Goal: Information Seeking & Learning: Learn about a topic

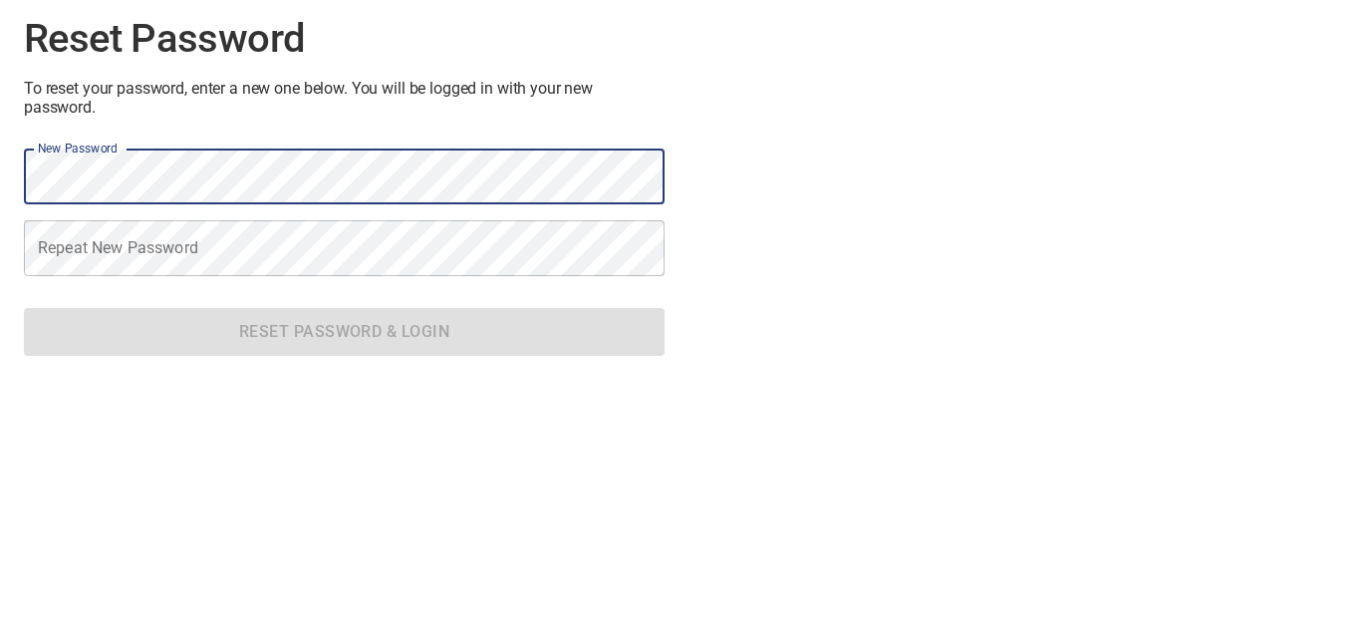
click at [857, 283] on div "Reset Password To reset your password, enter a new one below. You will be logge…" at bounding box center [680, 186] width 1345 height 404
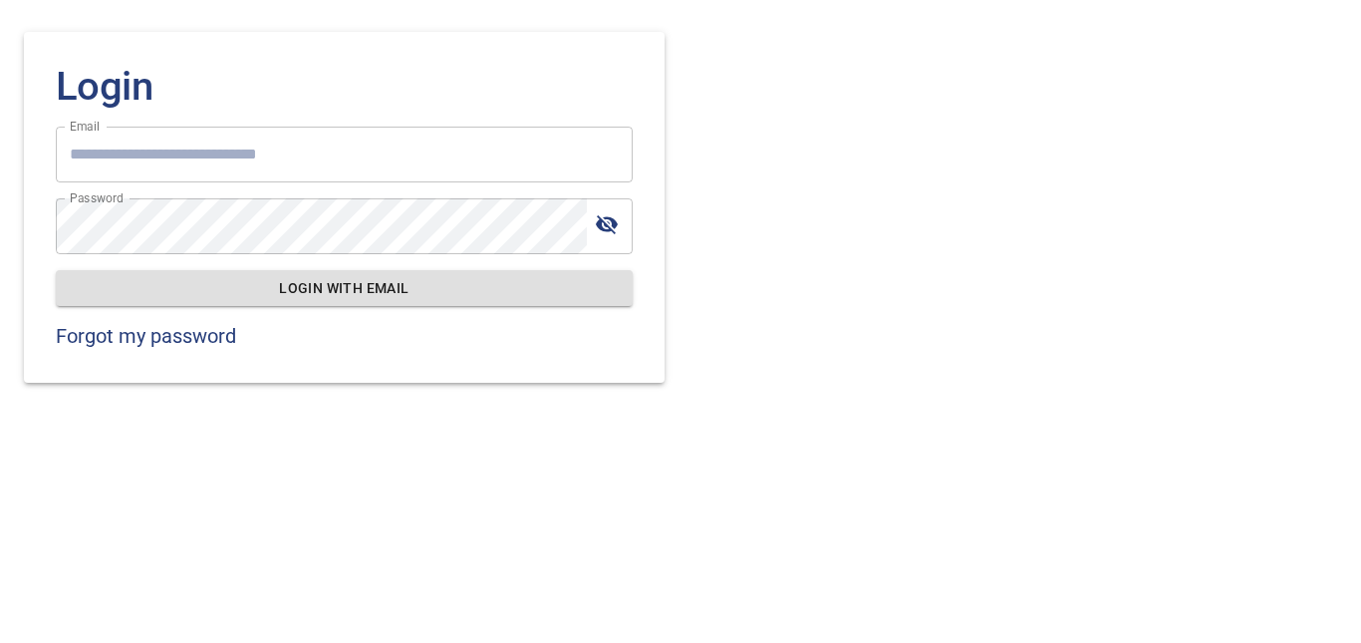
type input "**********"
click at [797, 306] on div "**********" at bounding box center [680, 191] width 1345 height 415
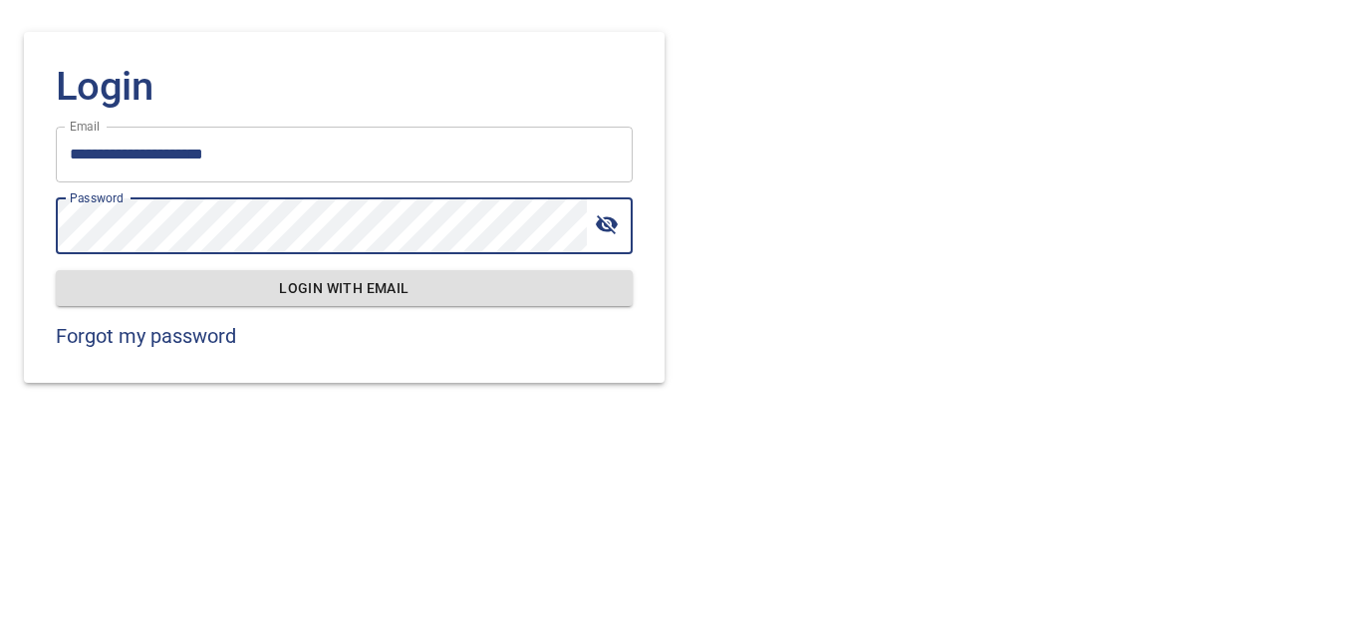
click at [0, 253] on div "**********" at bounding box center [680, 191] width 1361 height 415
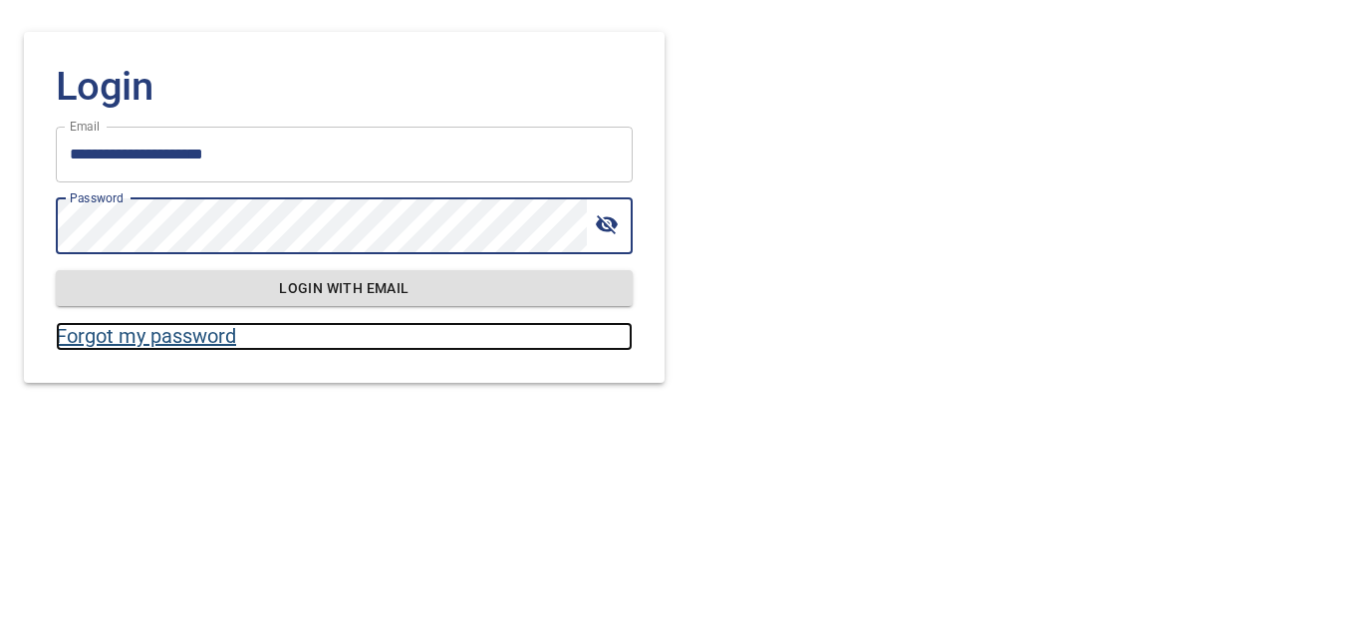
click at [473, 337] on link "Forgot my password" at bounding box center [344, 336] width 577 height 29
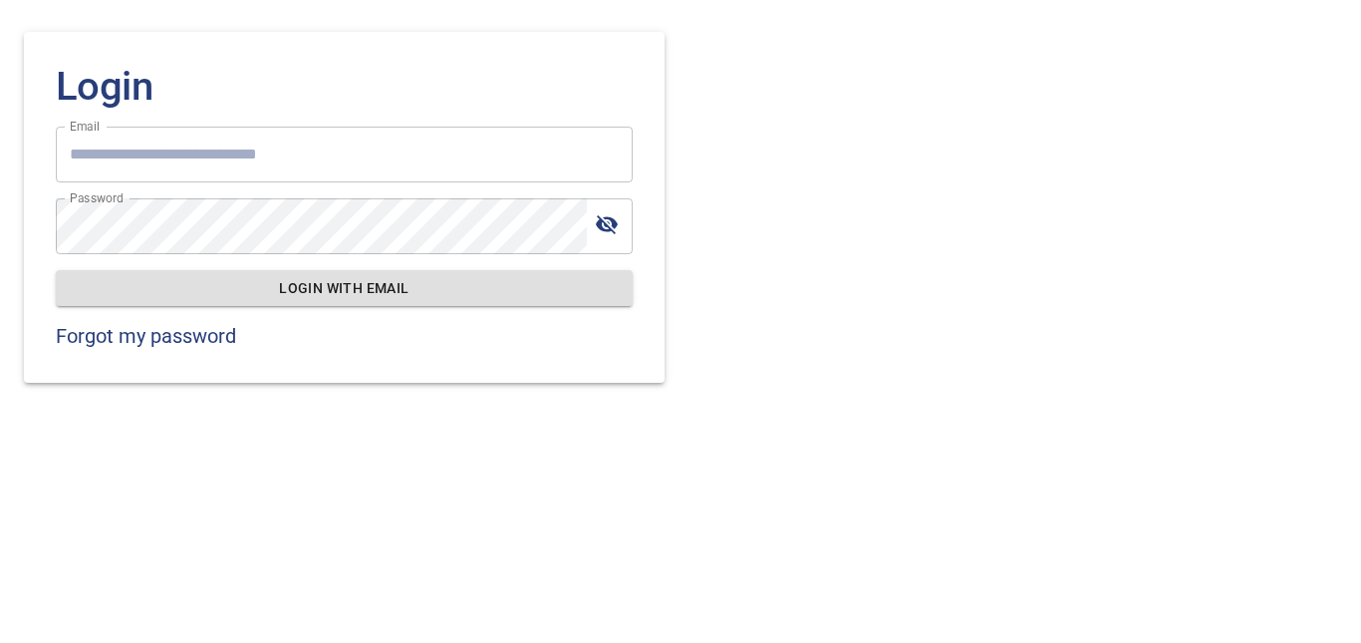
type input "**********"
click at [609, 228] on icon "toggle password visibility" at bounding box center [607, 224] width 24 height 24
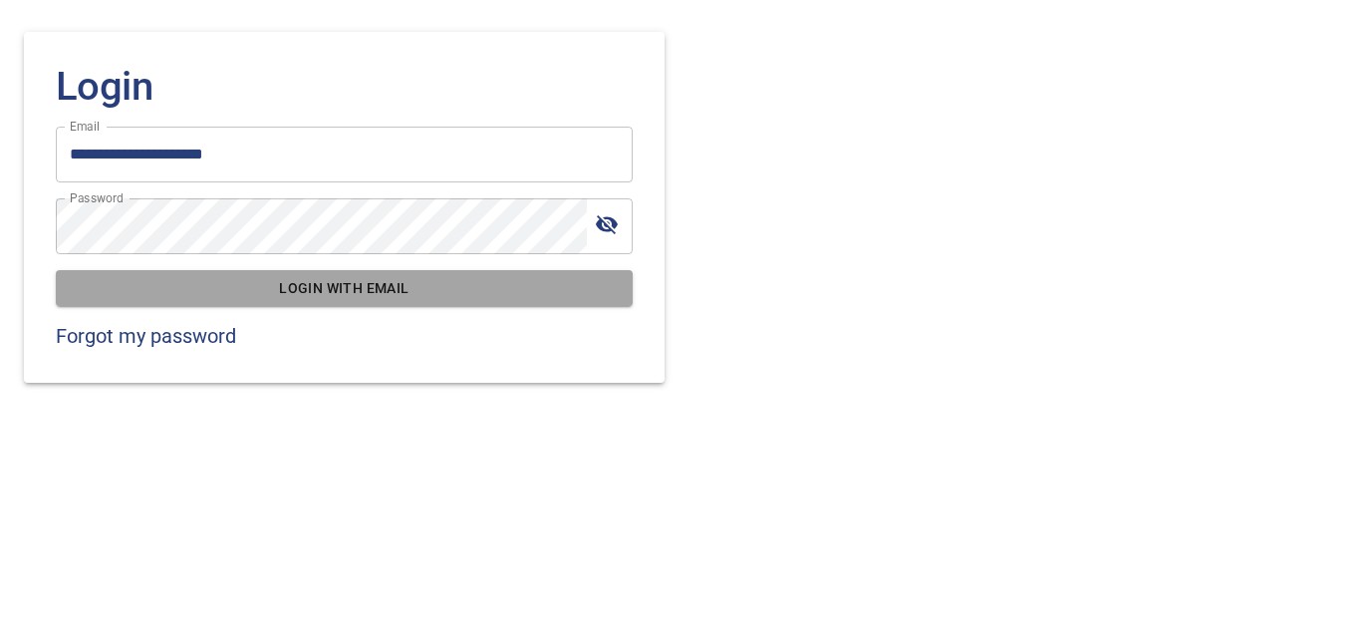
click at [438, 279] on span "Login with email" at bounding box center [344, 288] width 545 height 25
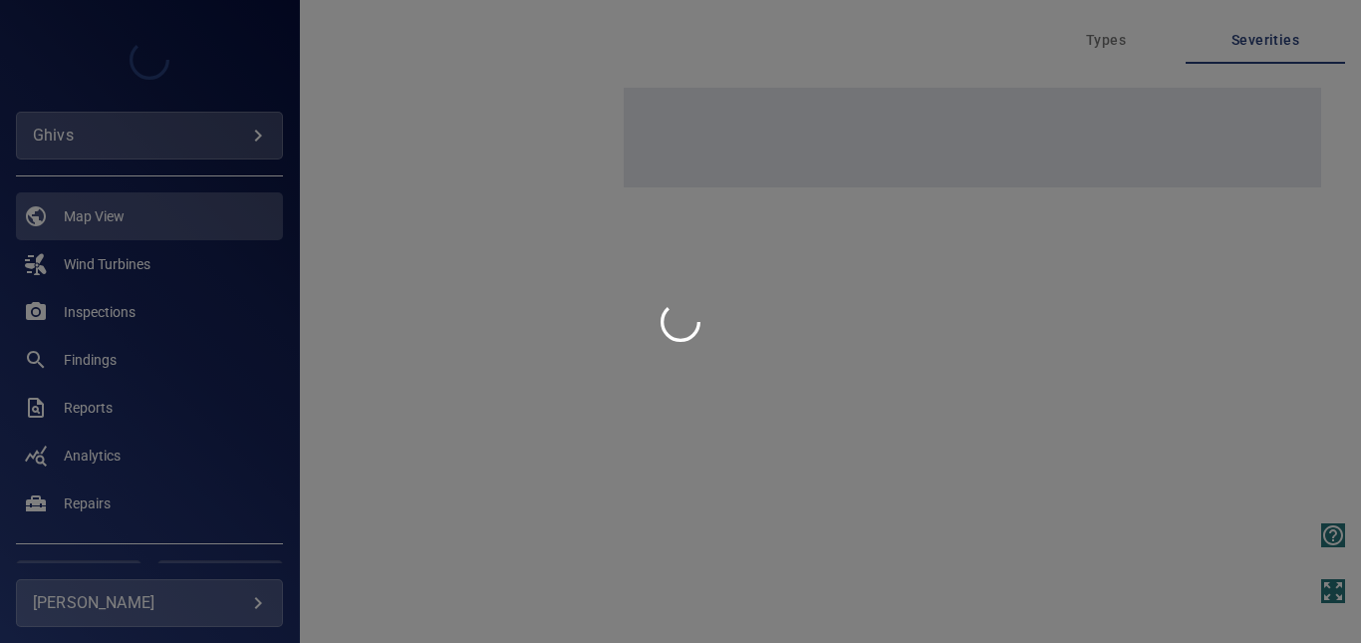
type input "*****"
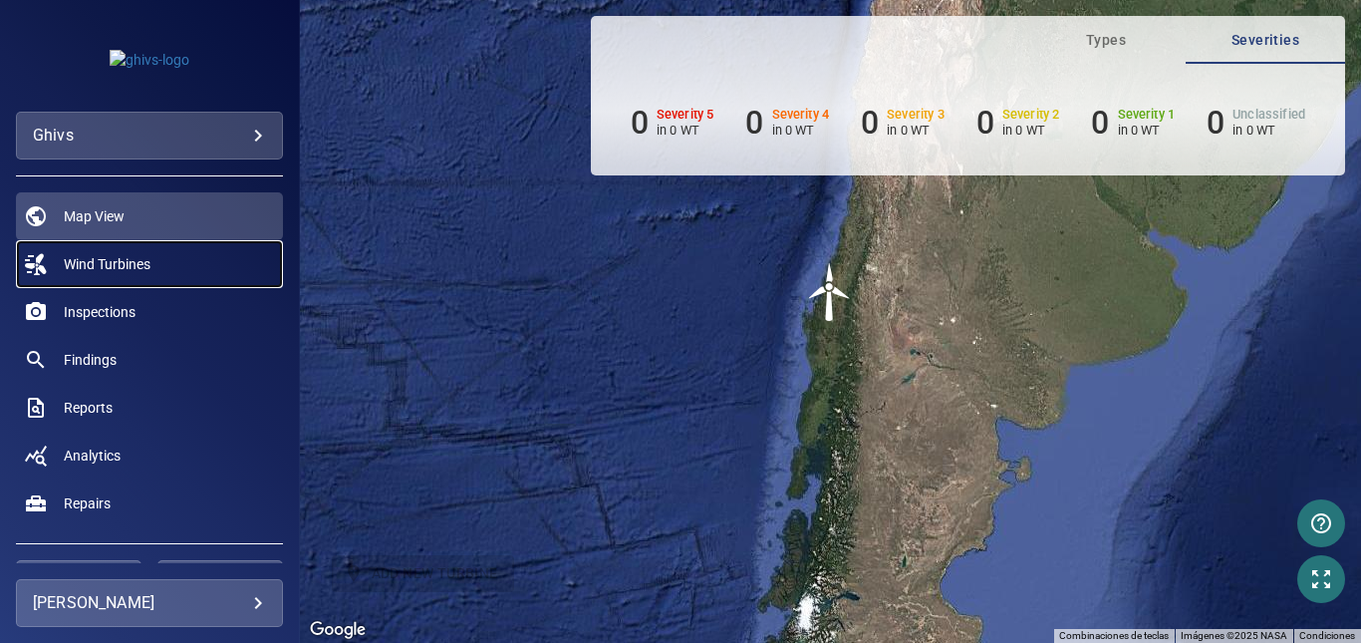
click at [134, 257] on span "Wind Turbines" at bounding box center [107, 264] width 87 height 20
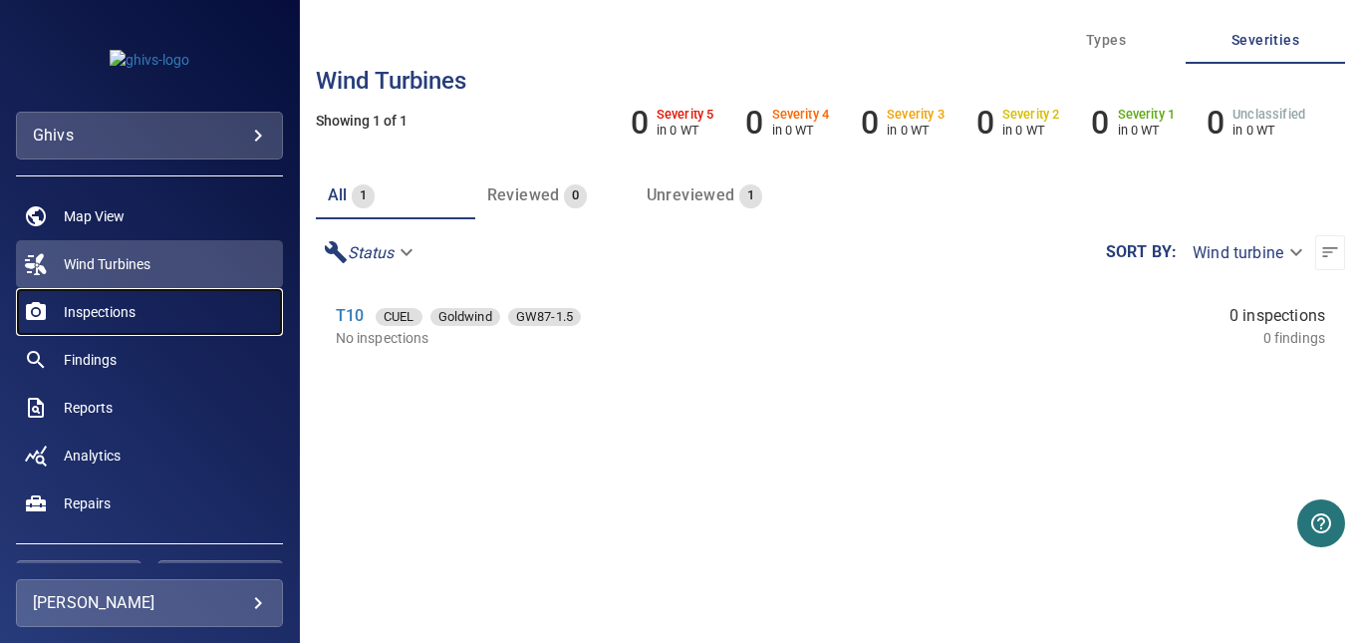
click at [142, 307] on link "Inspections" at bounding box center [149, 312] width 267 height 48
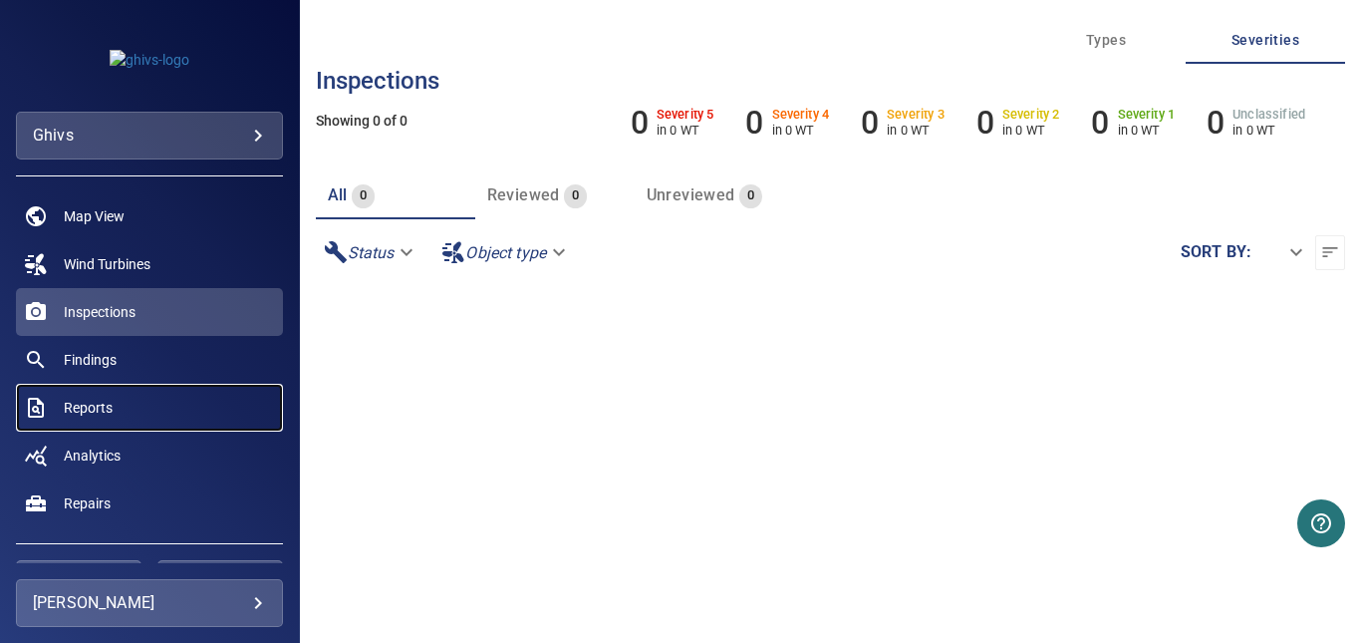
click at [123, 401] on link "Reports" at bounding box center [149, 408] width 267 height 48
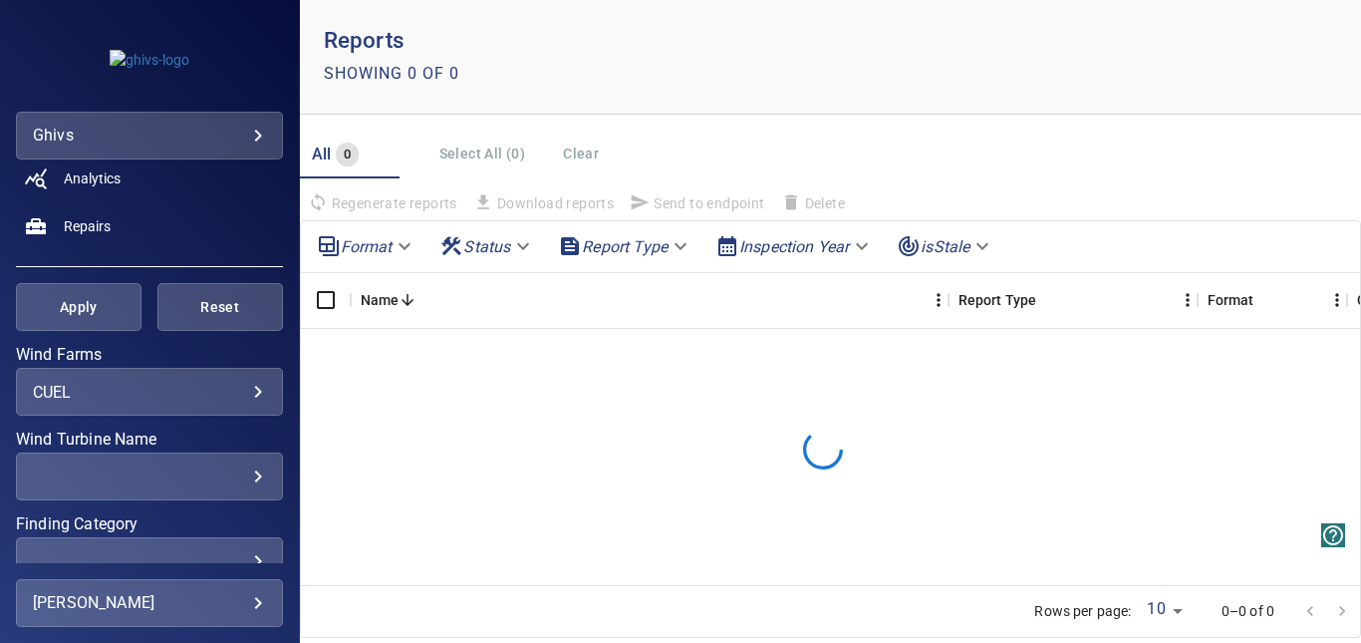
scroll to position [299, 0]
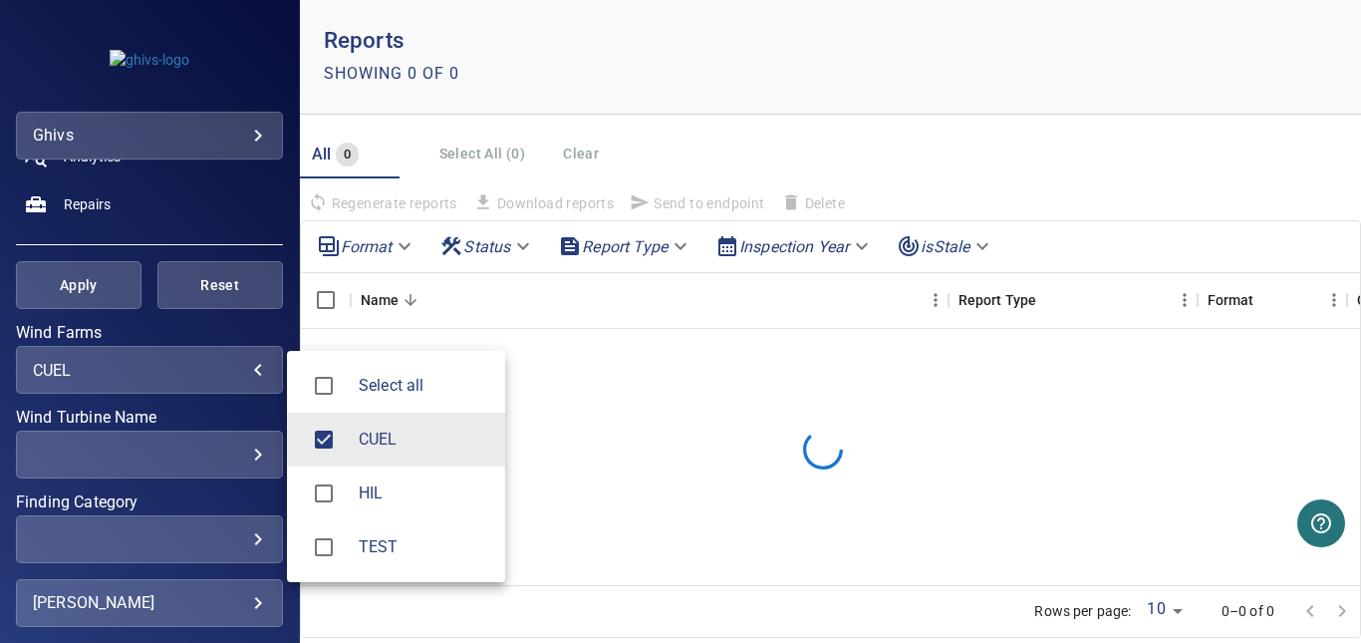
click at [244, 364] on body "**********" at bounding box center [680, 321] width 1361 height 643
type input "**********"
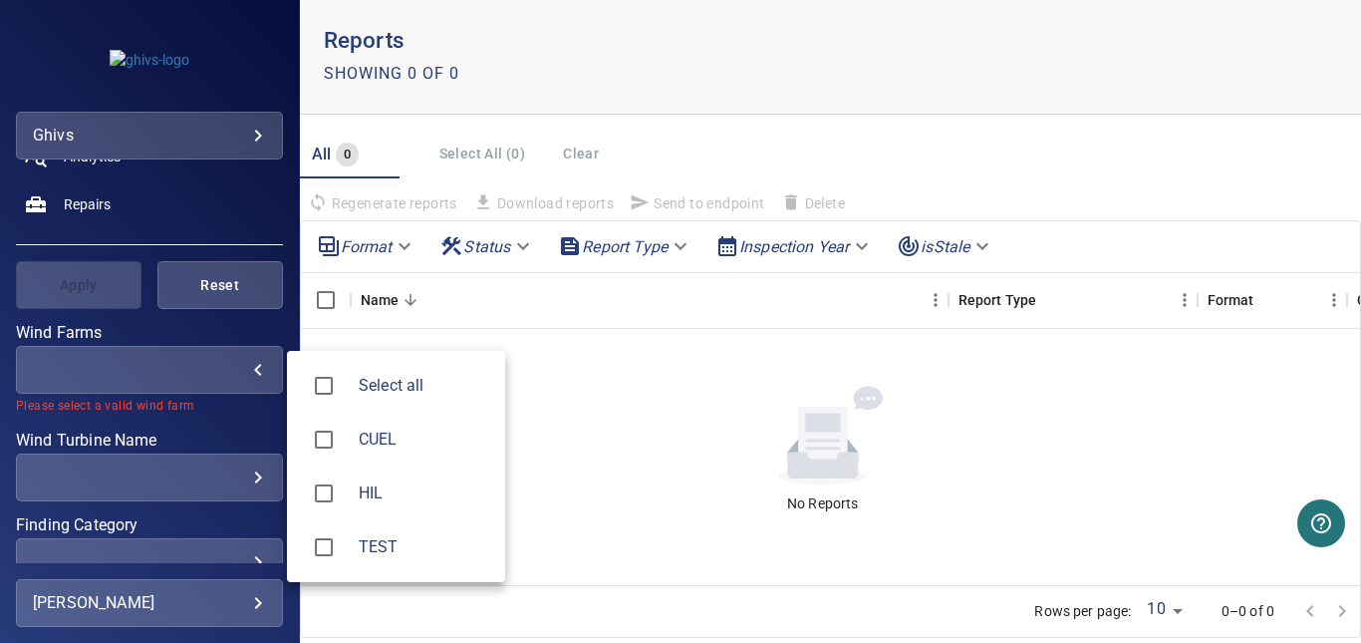
click at [267, 134] on div at bounding box center [680, 321] width 1361 height 643
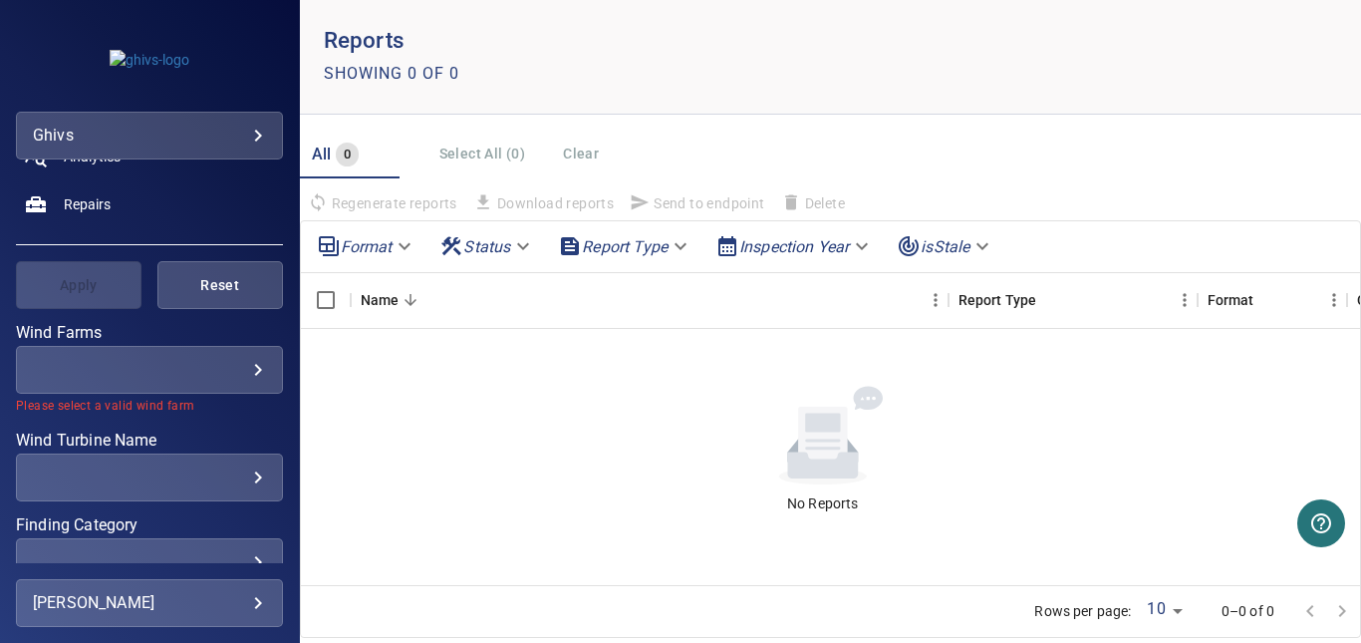
click at [260, 133] on body "**********" at bounding box center [680, 321] width 1361 height 643
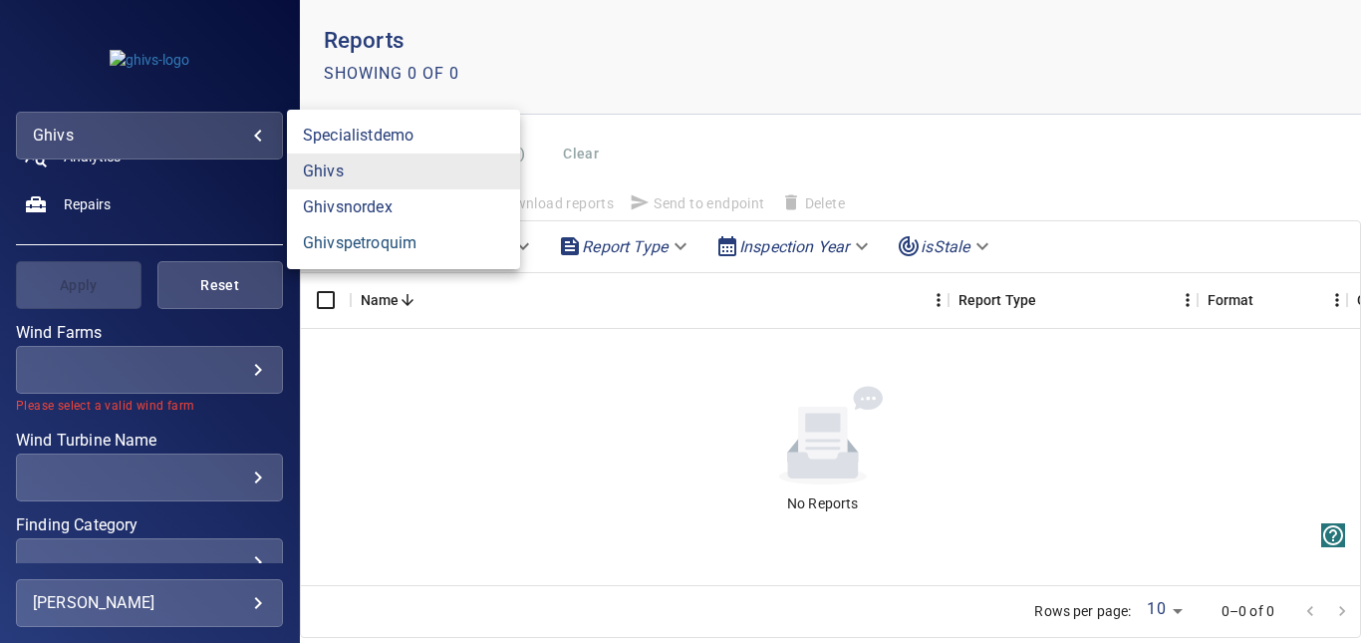
click at [398, 245] on link "ghivspetroquim" at bounding box center [403, 243] width 233 height 36
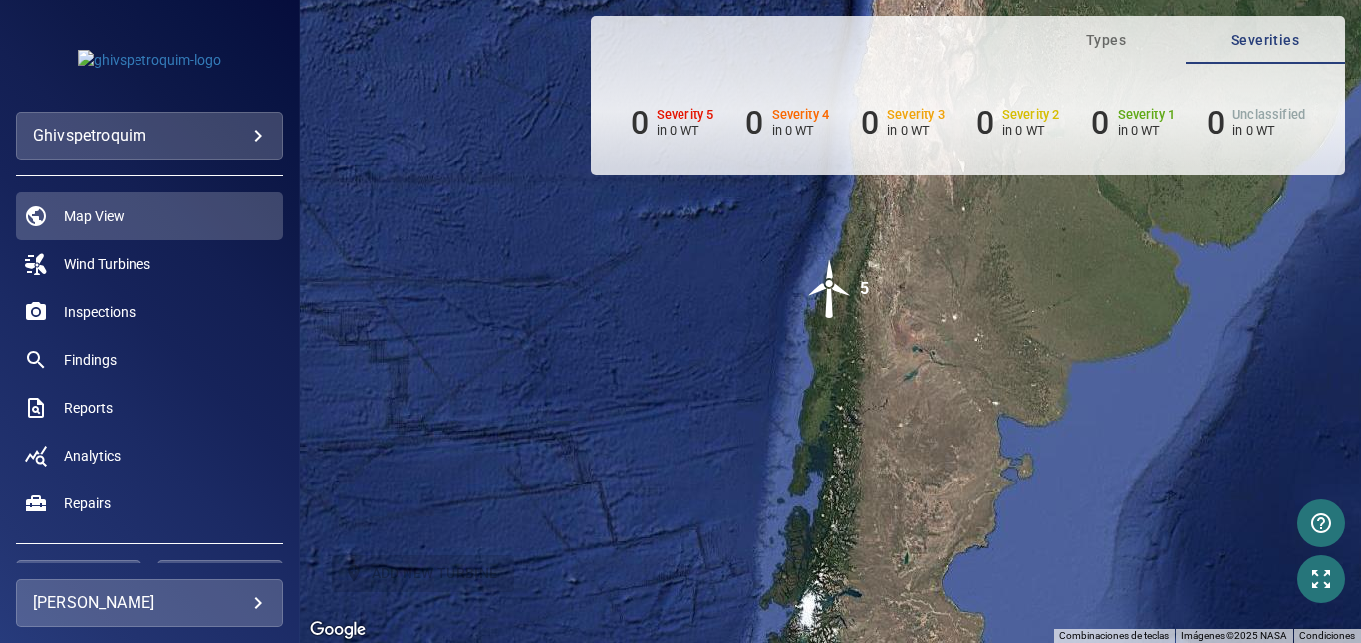
click at [828, 292] on img "5" at bounding box center [830, 289] width 60 height 60
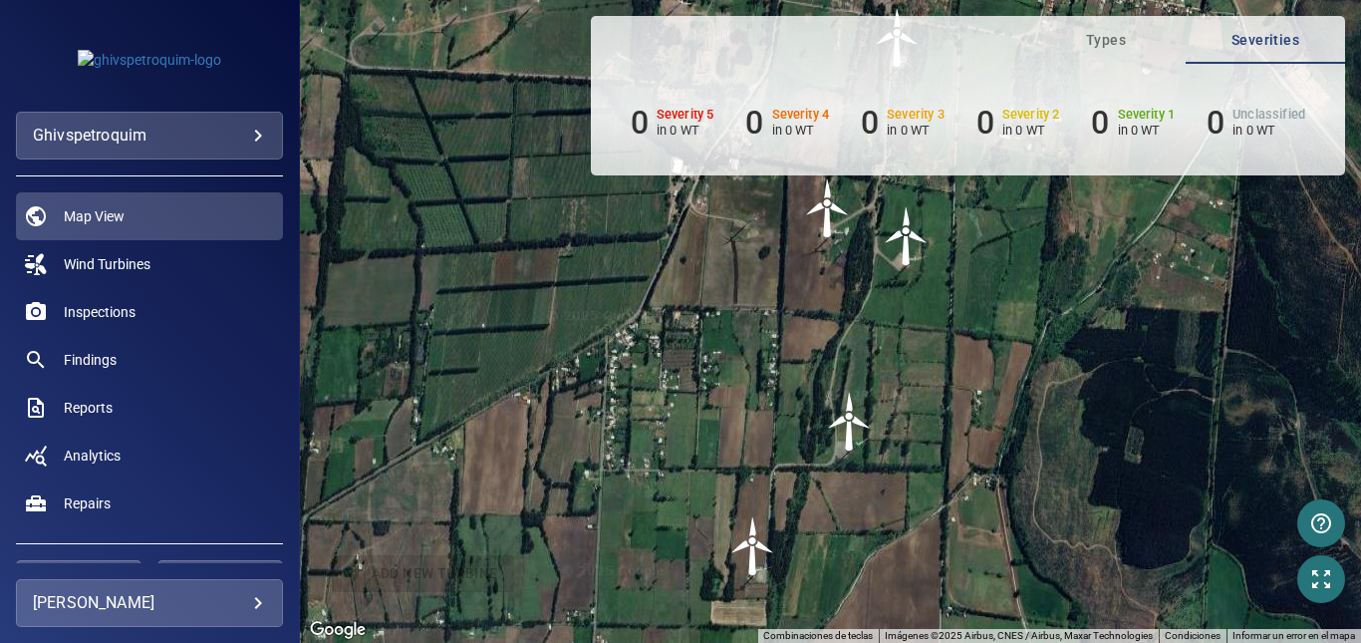
click at [829, 223] on img "WTG2" at bounding box center [828, 208] width 60 height 60
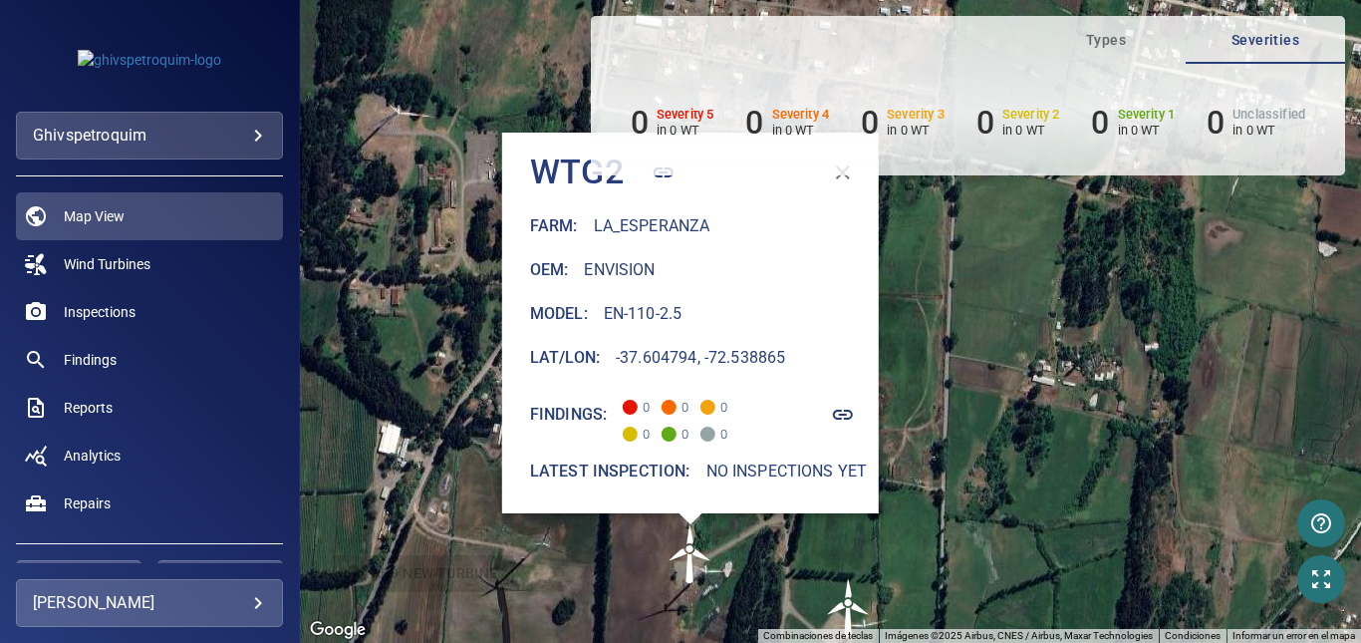
click at [852, 599] on img "WTG3" at bounding box center [849, 608] width 60 height 60
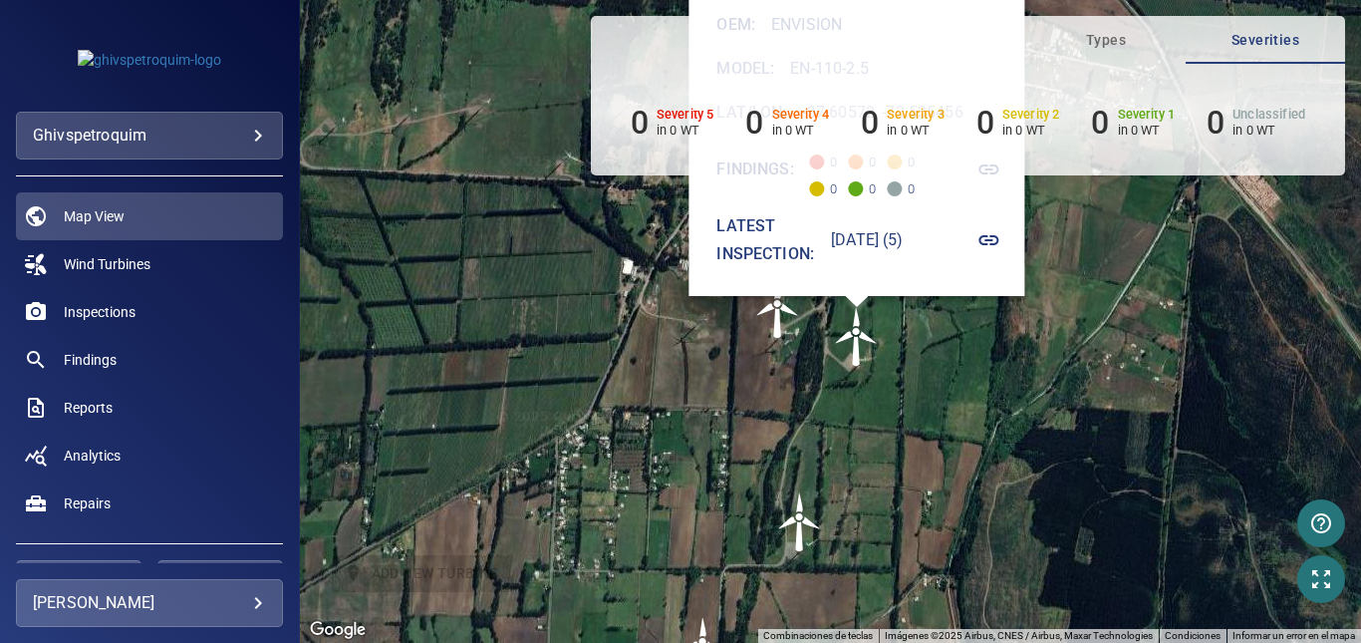
drag, startPoint x: 1006, startPoint y: 562, endPoint x: 994, endPoint y: 336, distance: 226.5
click at [994, 336] on div "Para activar la función de arrastrar con el teclado, presiona Alt + Intro. Una …" at bounding box center [830, 321] width 1061 height 643
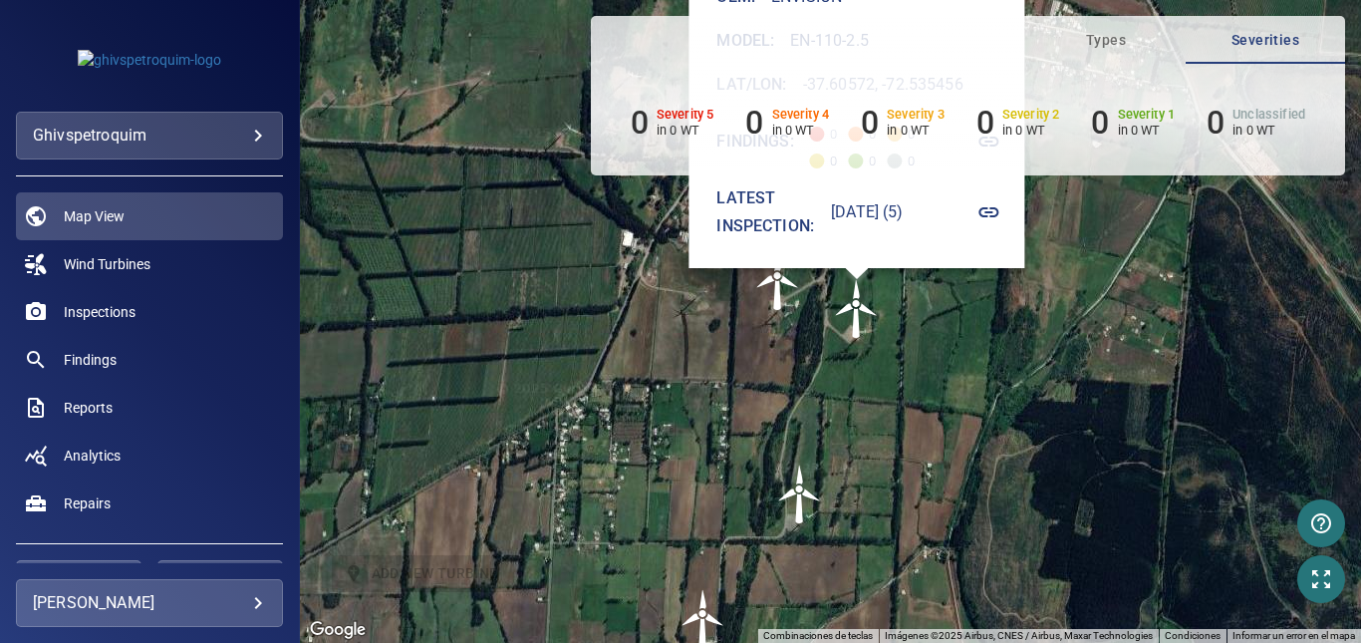
click at [798, 508] on img "WTG4" at bounding box center [800, 494] width 60 height 60
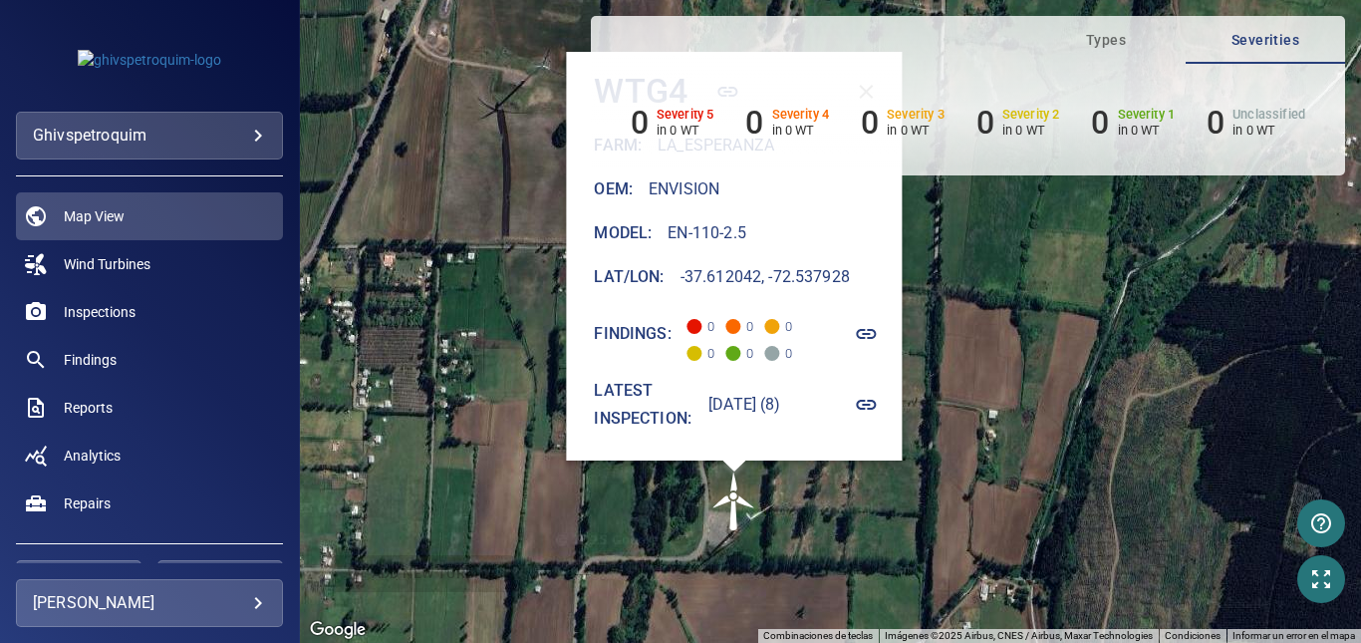
drag, startPoint x: 1017, startPoint y: 482, endPoint x: 1018, endPoint y: 280, distance: 202.3
click at [1018, 280] on div "Para activar la función de arrastrar con el teclado, presiona Alt + Intro. Una …" at bounding box center [830, 321] width 1061 height 643
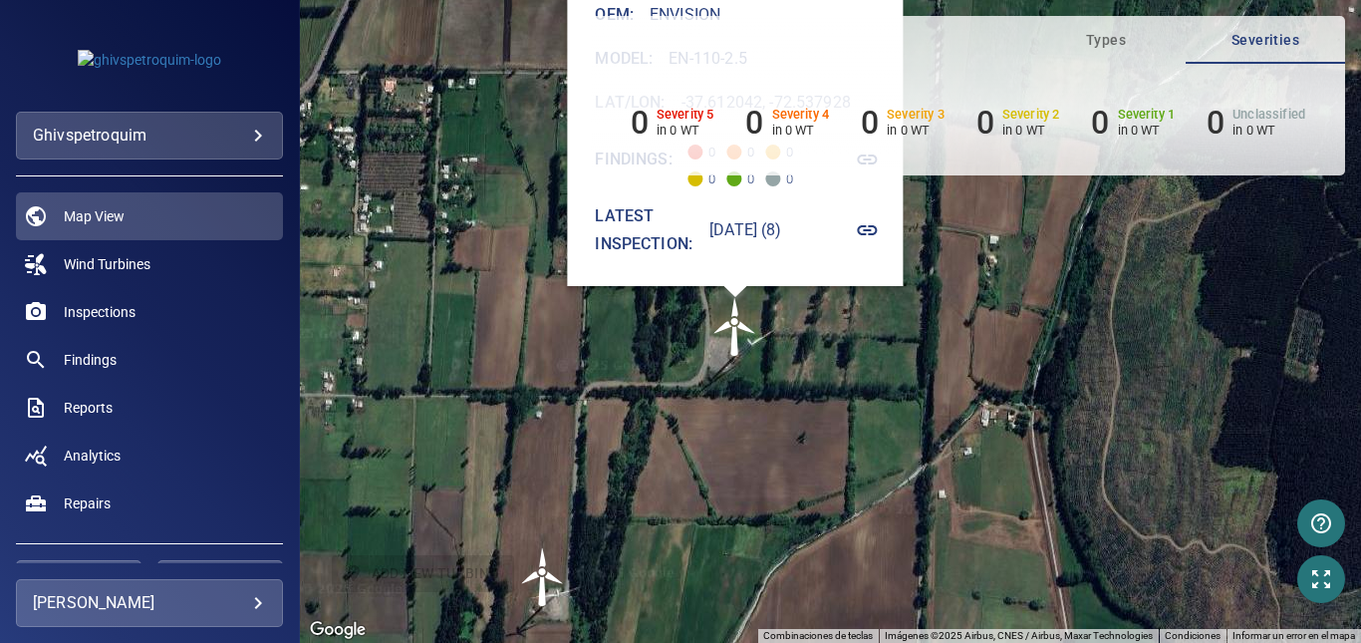
click at [543, 576] on img "WTG5" at bounding box center [543, 577] width 60 height 60
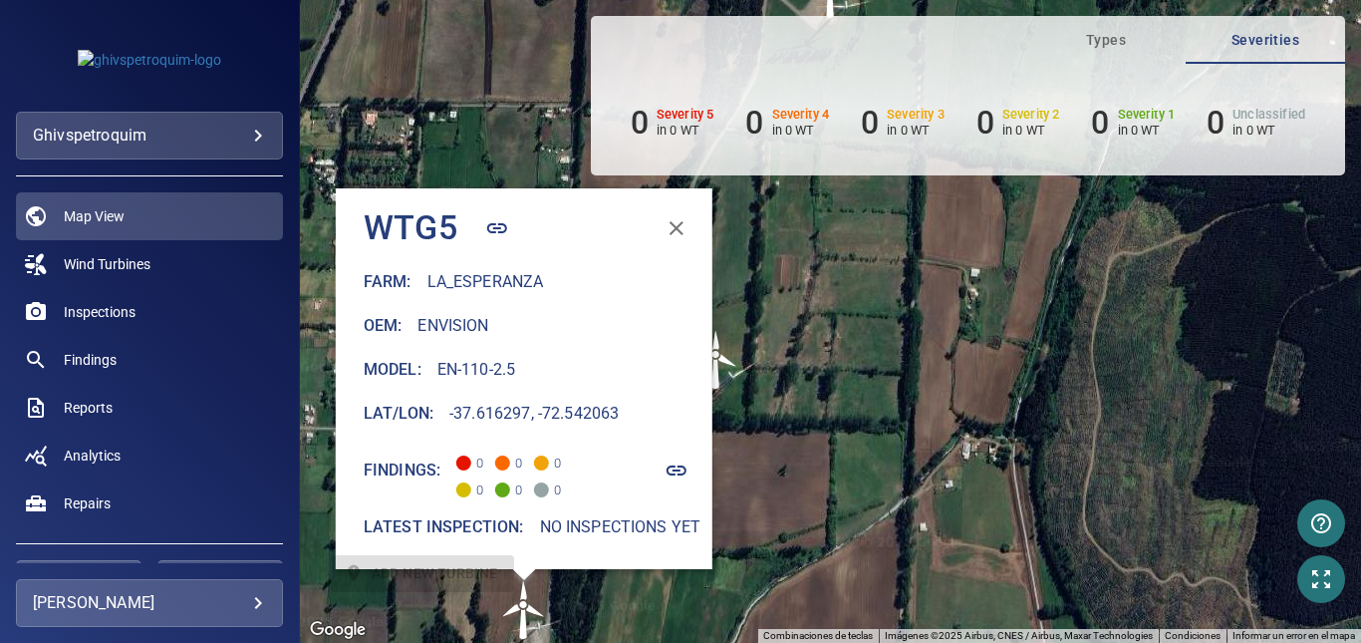
drag, startPoint x: 912, startPoint y: 363, endPoint x: 905, endPoint y: 307, distance: 56.2
click at [905, 307] on div "Para activar la función de arrastrar con el teclado, presiona Alt + Intro. Una …" at bounding box center [830, 321] width 1061 height 643
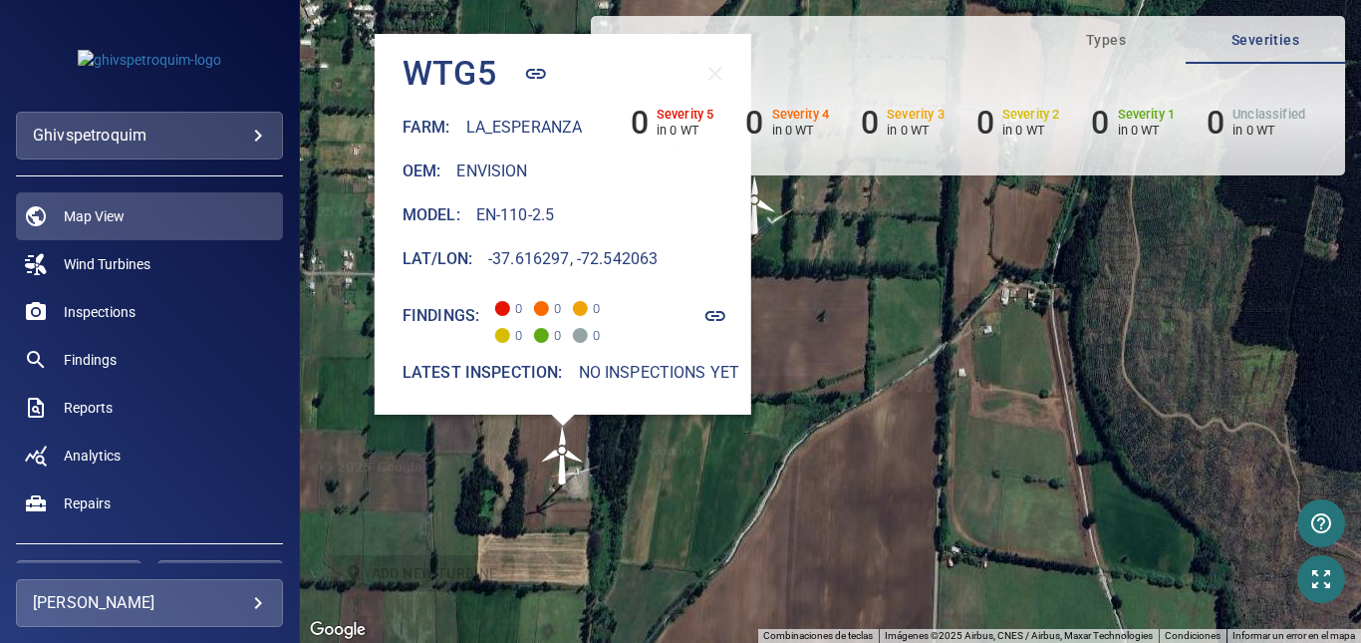
drag, startPoint x: 831, startPoint y: 558, endPoint x: 856, endPoint y: 528, distance: 38.9
click at [856, 528] on div "Para activar la función de arrastrar con el teclado, presiona Alt + Intro. Una …" at bounding box center [830, 321] width 1061 height 643
click at [765, 209] on img "WTG4" at bounding box center [757, 205] width 60 height 60
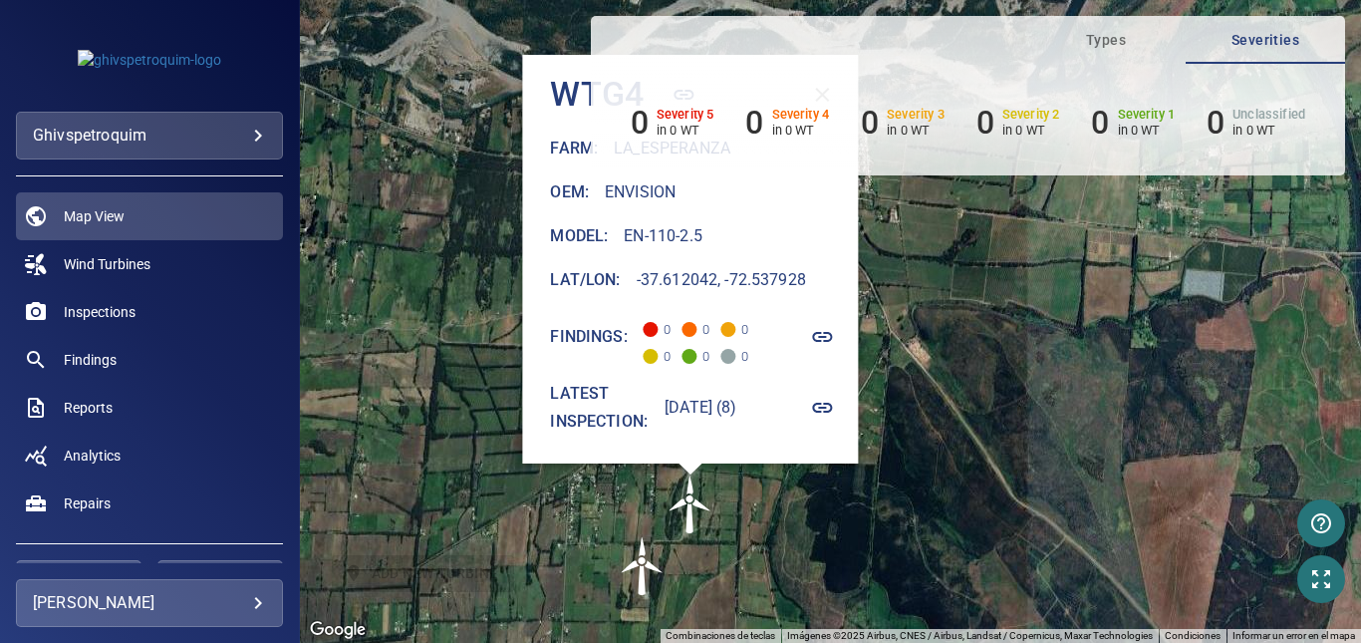
drag, startPoint x: 845, startPoint y: 484, endPoint x: 581, endPoint y: 550, distance: 272.2
click at [581, 550] on div "Para activar la función de arrastrar con el teclado, presiona Alt + Intro. Una …" at bounding box center [830, 321] width 1061 height 643
click at [943, 446] on div "Para activar la función de arrastrar con el teclado, presiona Alt + Intro. Una …" at bounding box center [830, 321] width 1061 height 643
click at [451, 260] on div "Para activar la función de arrastrar con el teclado, presiona Alt + Intro. Una …" at bounding box center [830, 321] width 1061 height 643
click at [184, 264] on link "Wind Turbines" at bounding box center [149, 264] width 267 height 48
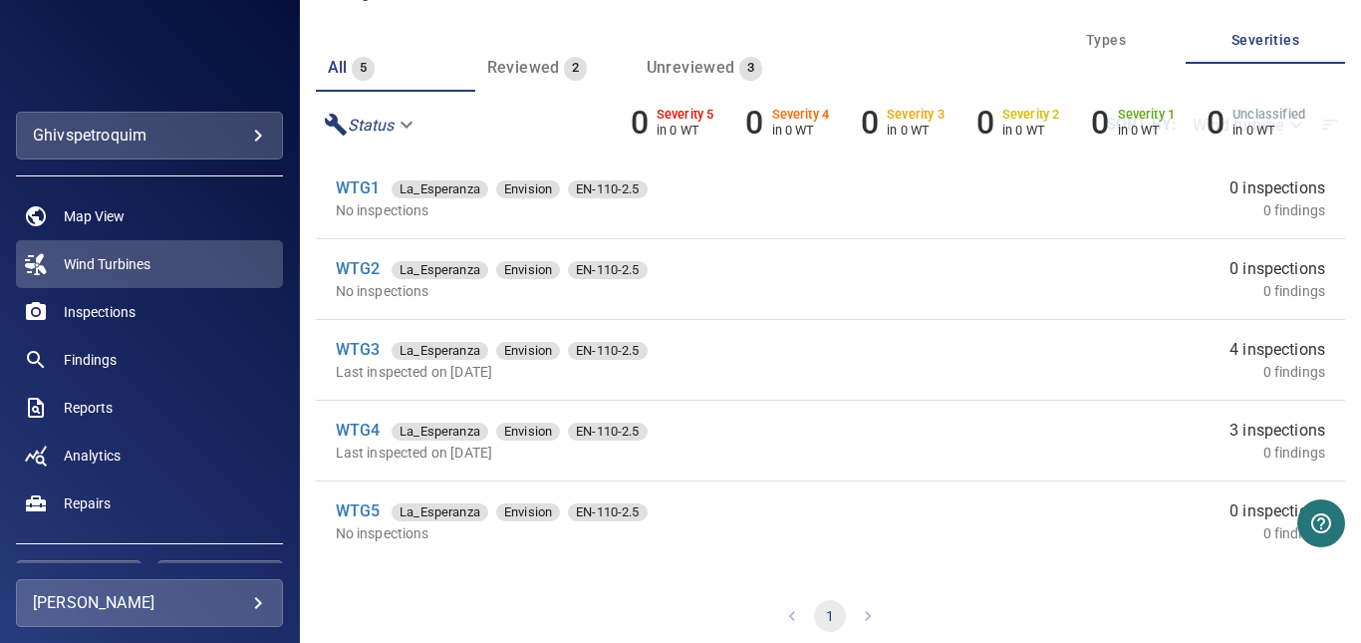
scroll to position [141, 0]
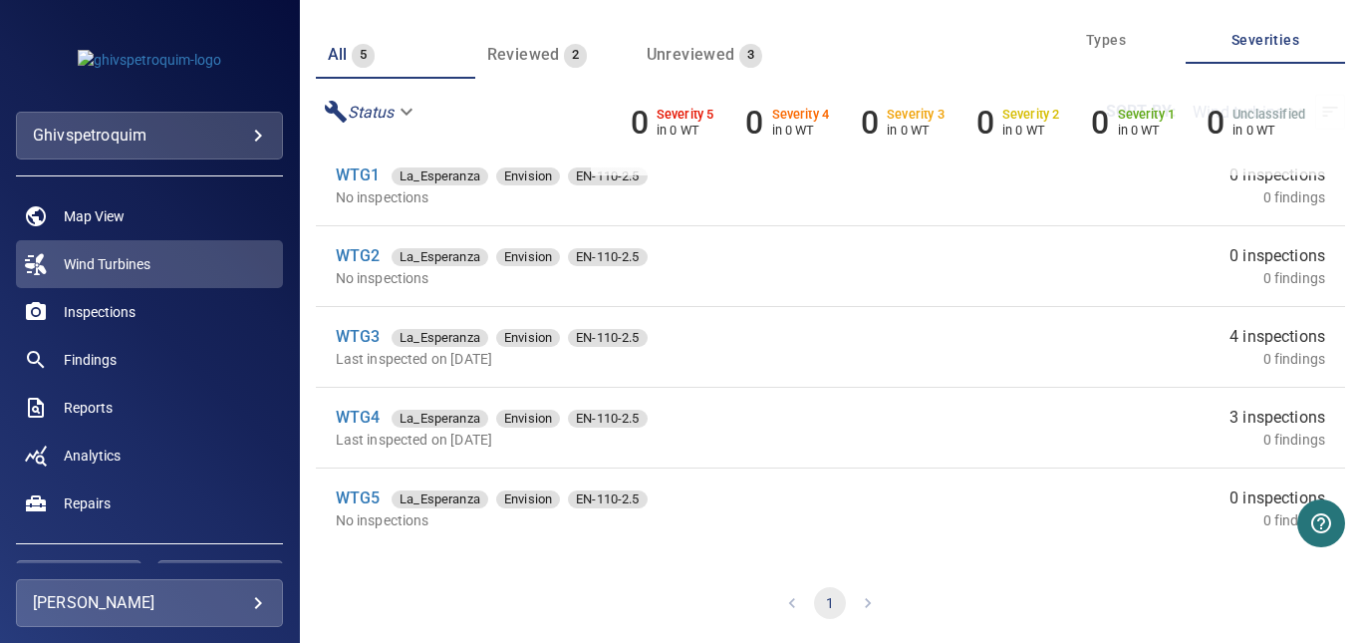
click at [770, 355] on p "Last inspected on 19 Aug 2025" at bounding box center [638, 359] width 605 height 20
click at [365, 335] on link "WTG3" at bounding box center [358, 336] width 45 height 19
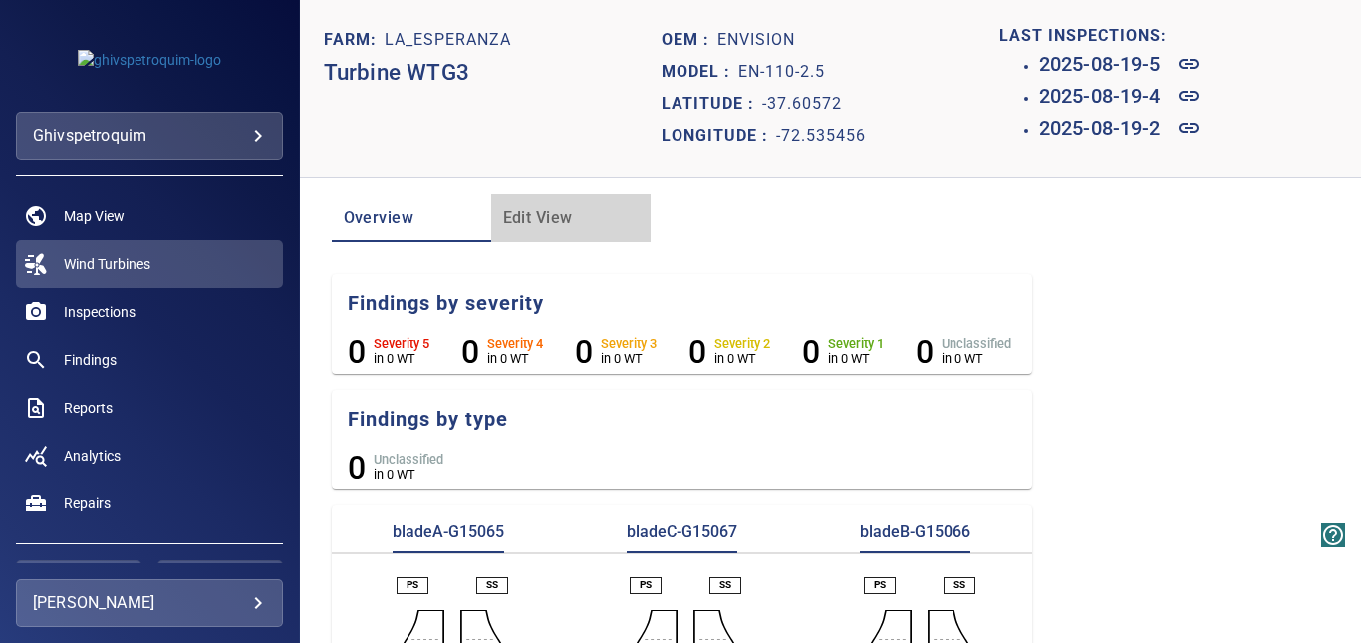
click at [526, 217] on span "Edit View" at bounding box center [571, 218] width 136 height 28
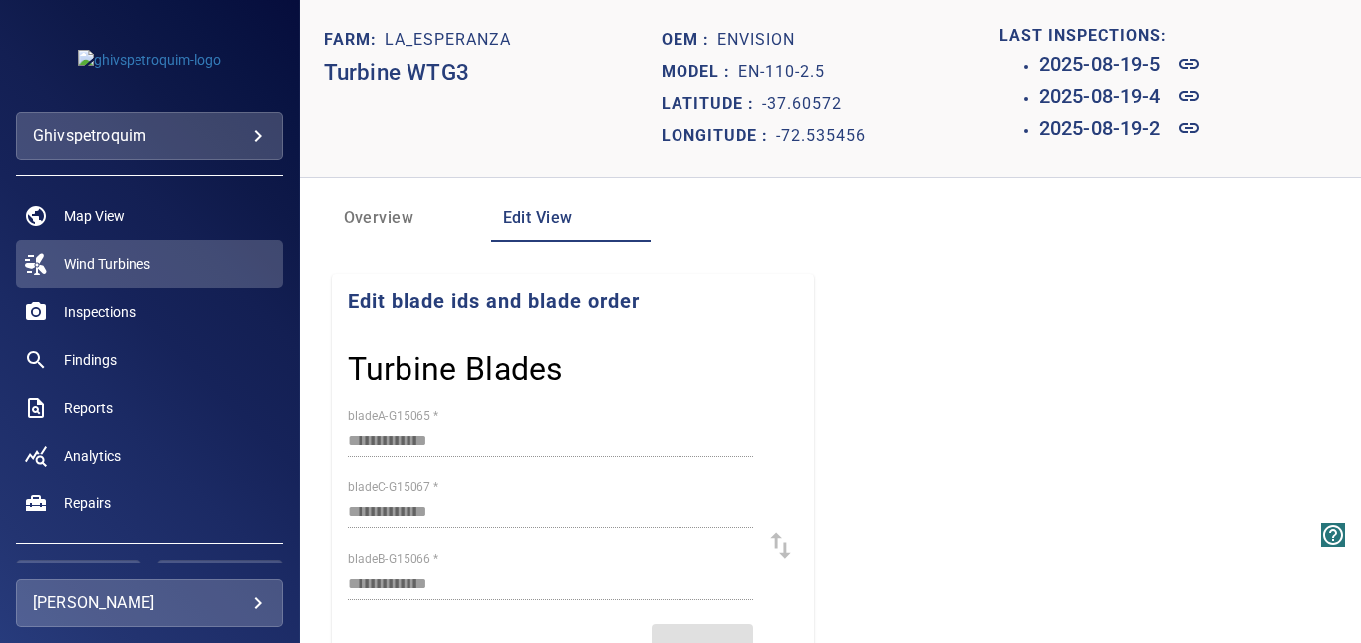
click at [377, 218] on span "Overview" at bounding box center [412, 218] width 136 height 28
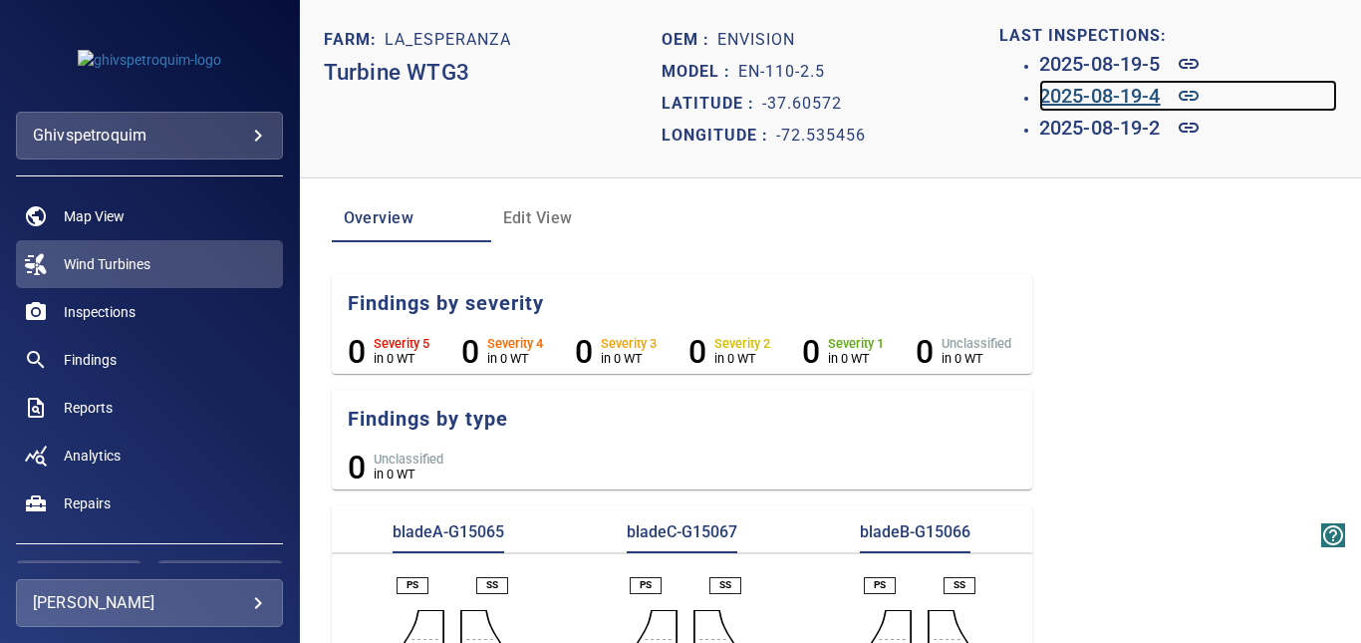
click at [1121, 94] on h6 "2025-08-19-4" at bounding box center [1100, 96] width 122 height 32
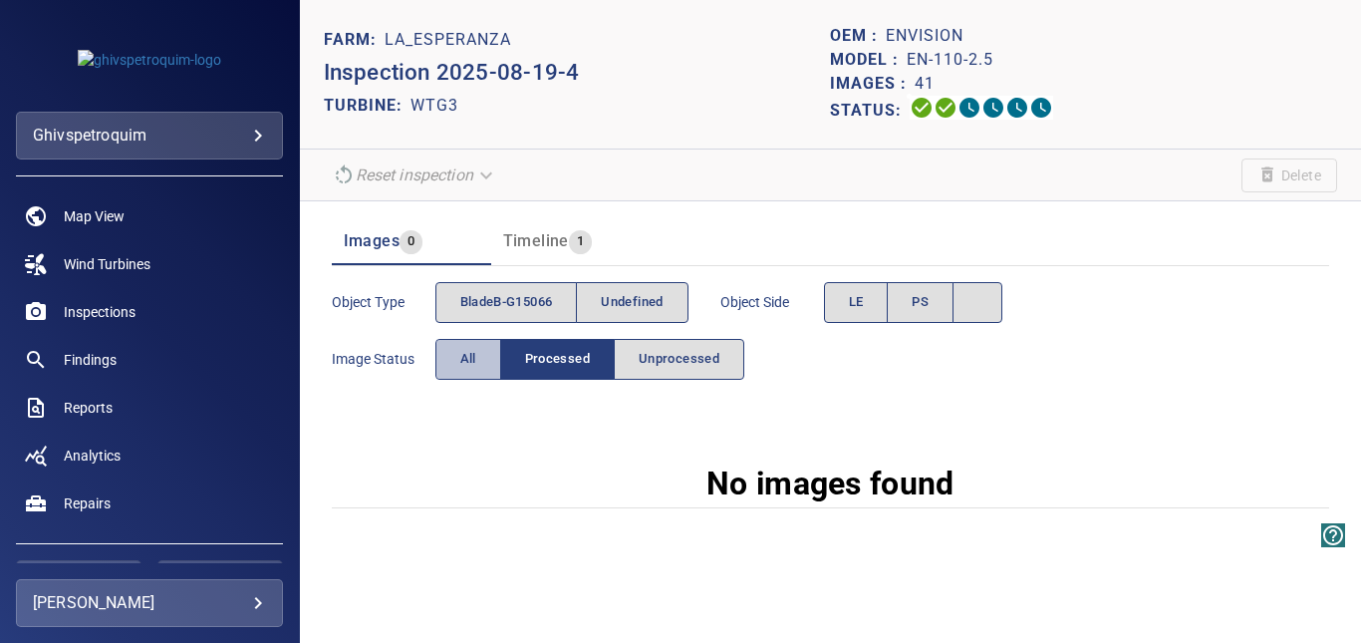
click at [478, 355] on button "All" at bounding box center [469, 359] width 66 height 41
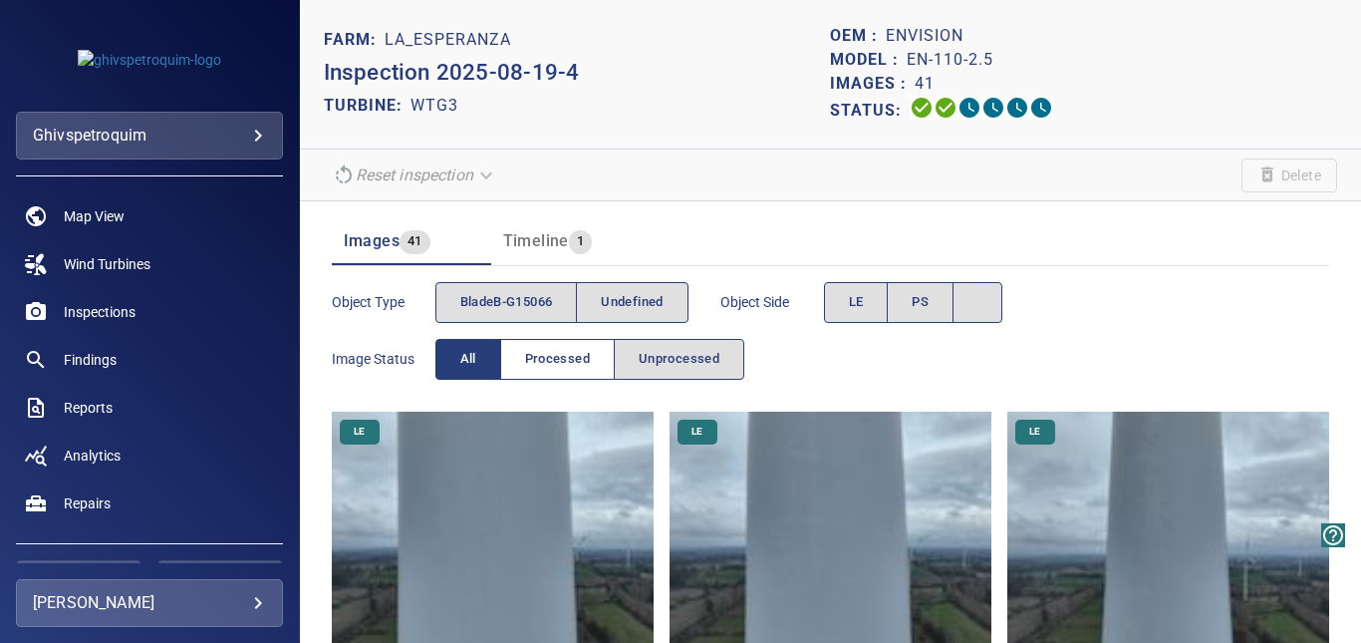
click at [584, 362] on span "Processed" at bounding box center [557, 359] width 65 height 23
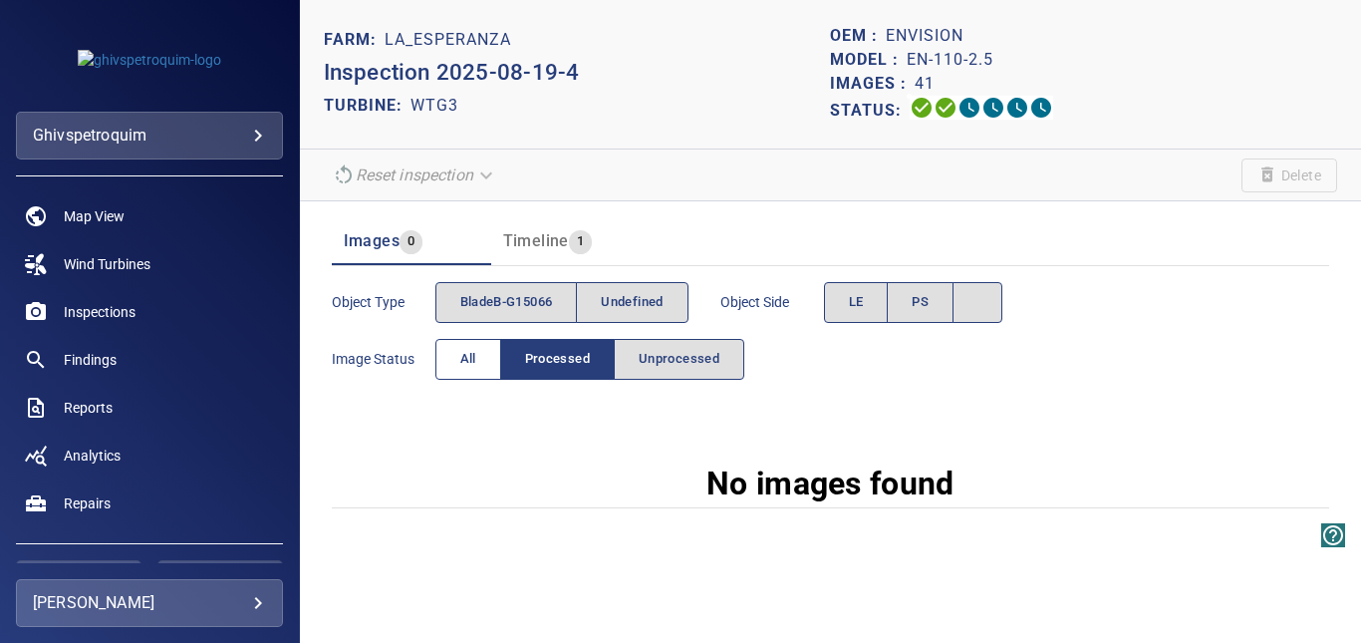
click at [472, 366] on span "All" at bounding box center [468, 359] width 16 height 23
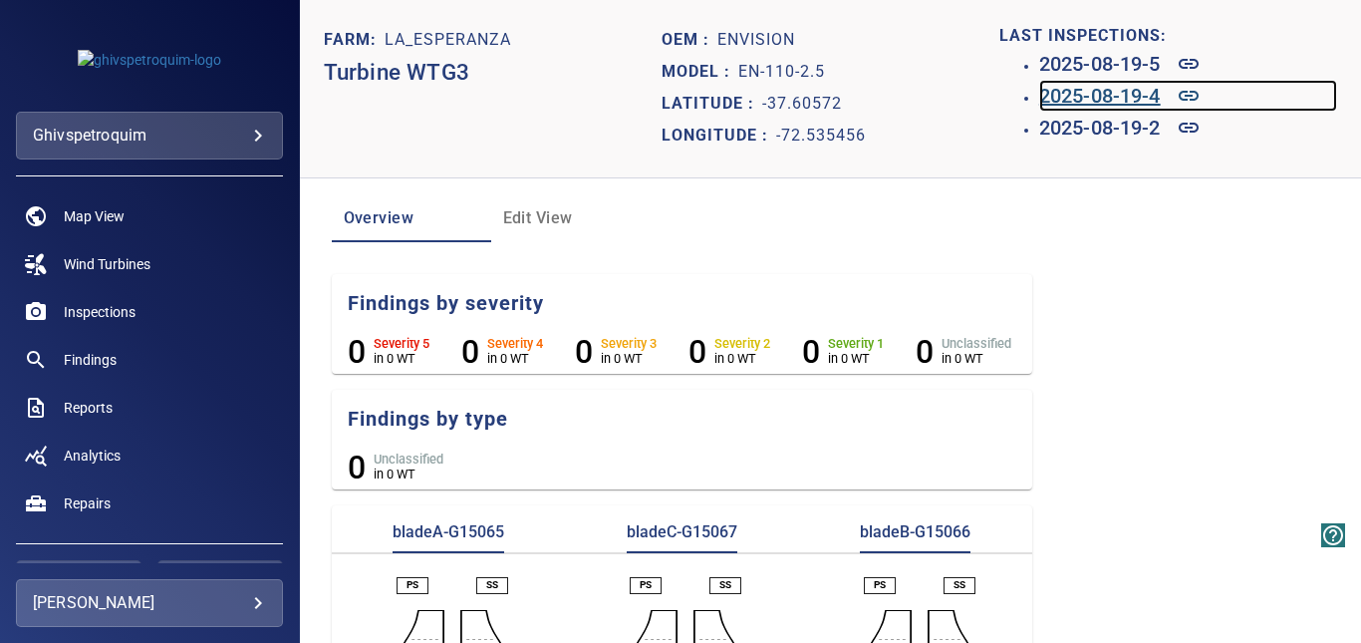
click at [1149, 99] on h6 "2025-08-19-4" at bounding box center [1100, 96] width 122 height 32
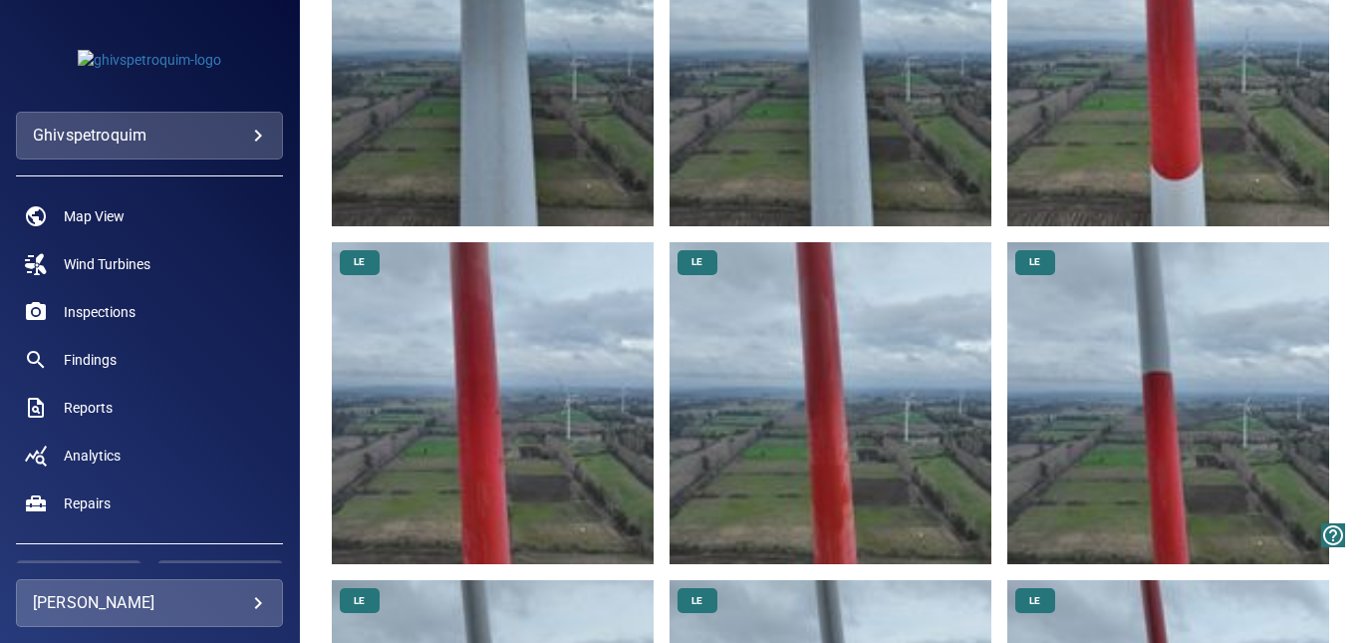
scroll to position [1196, 0]
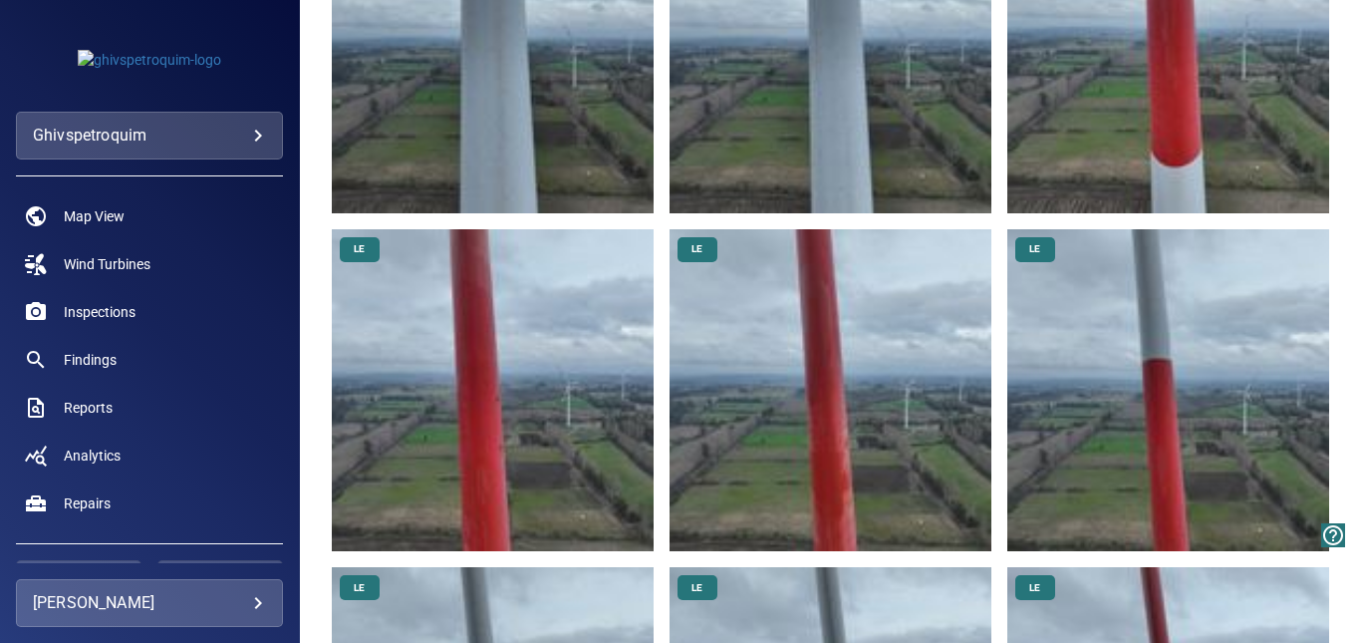
click at [828, 476] on img at bounding box center [831, 390] width 322 height 322
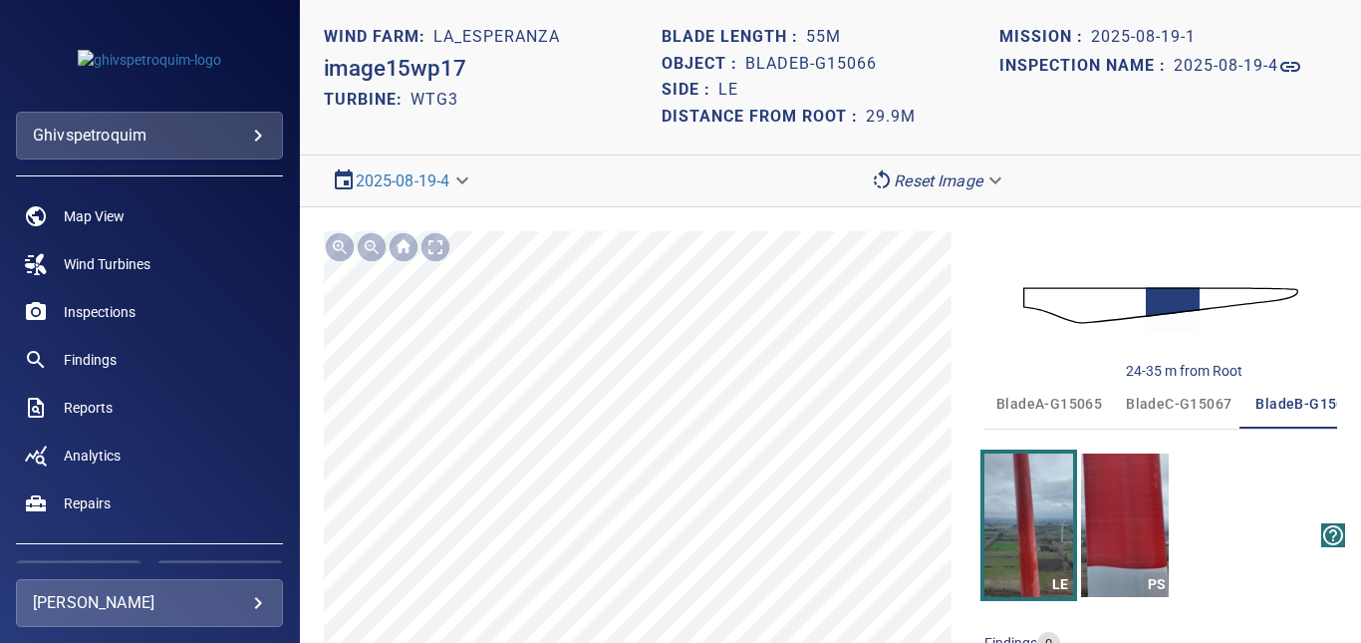
scroll to position [0, 34]
click at [1117, 545] on img "button" at bounding box center [1125, 525] width 88 height 144
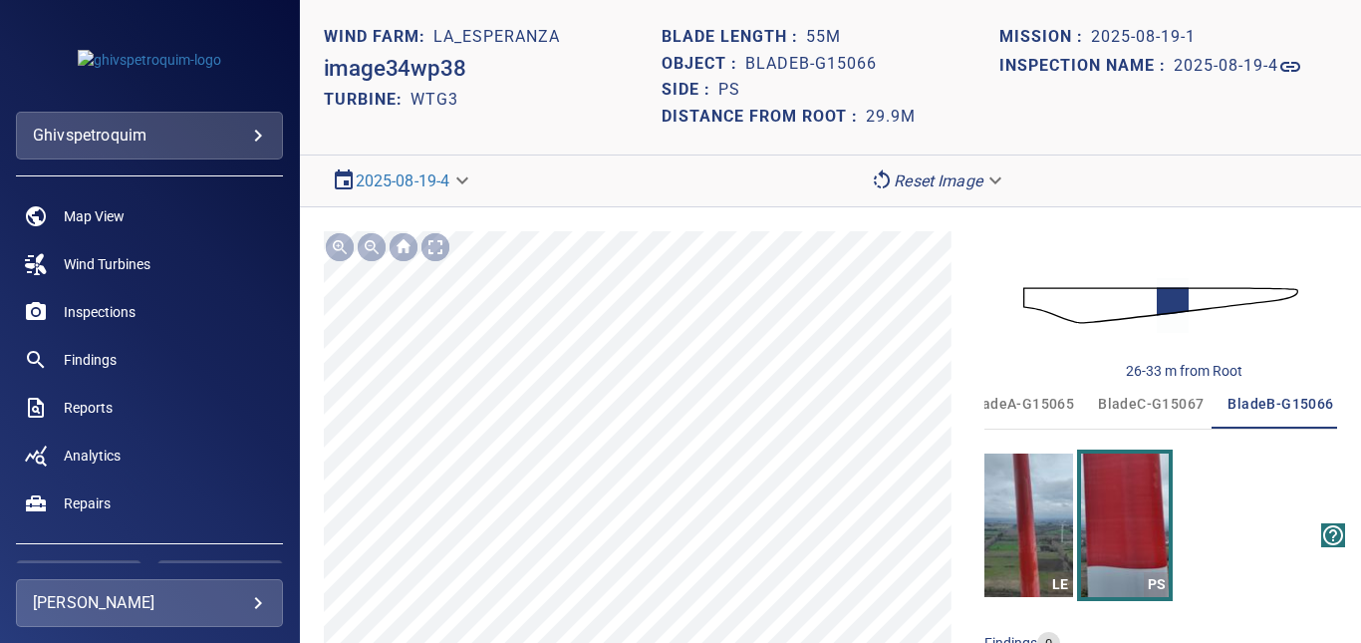
scroll to position [0, 34]
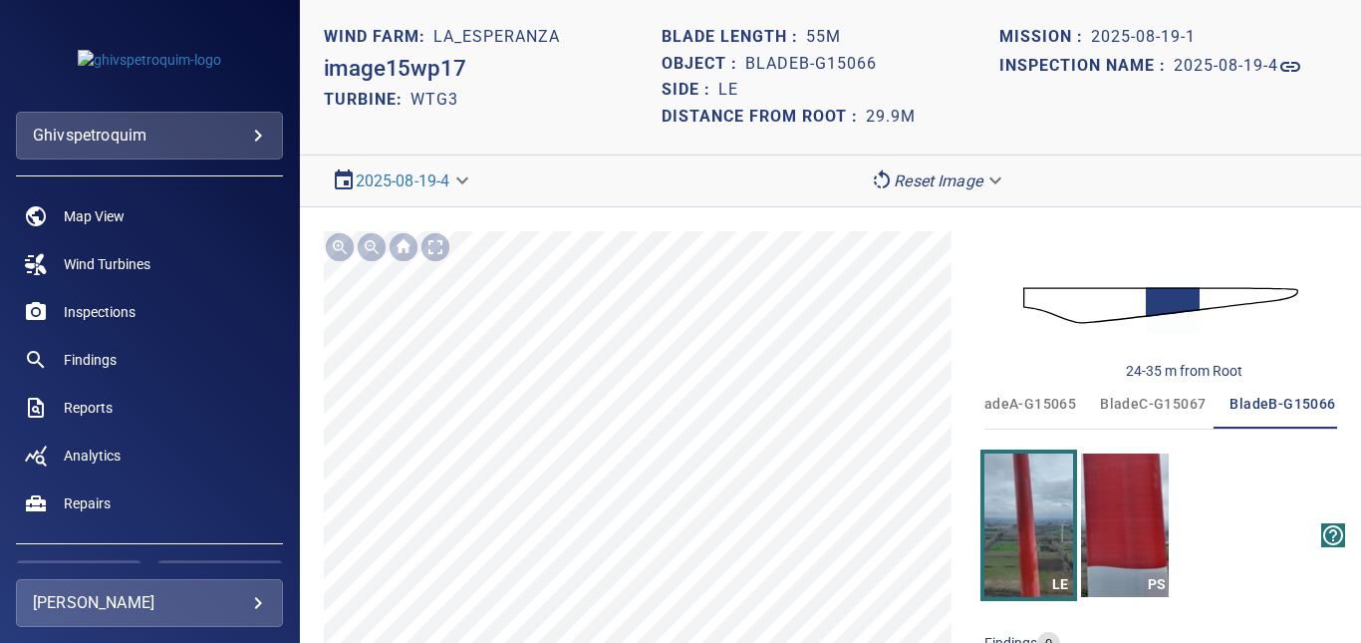
scroll to position [0, 34]
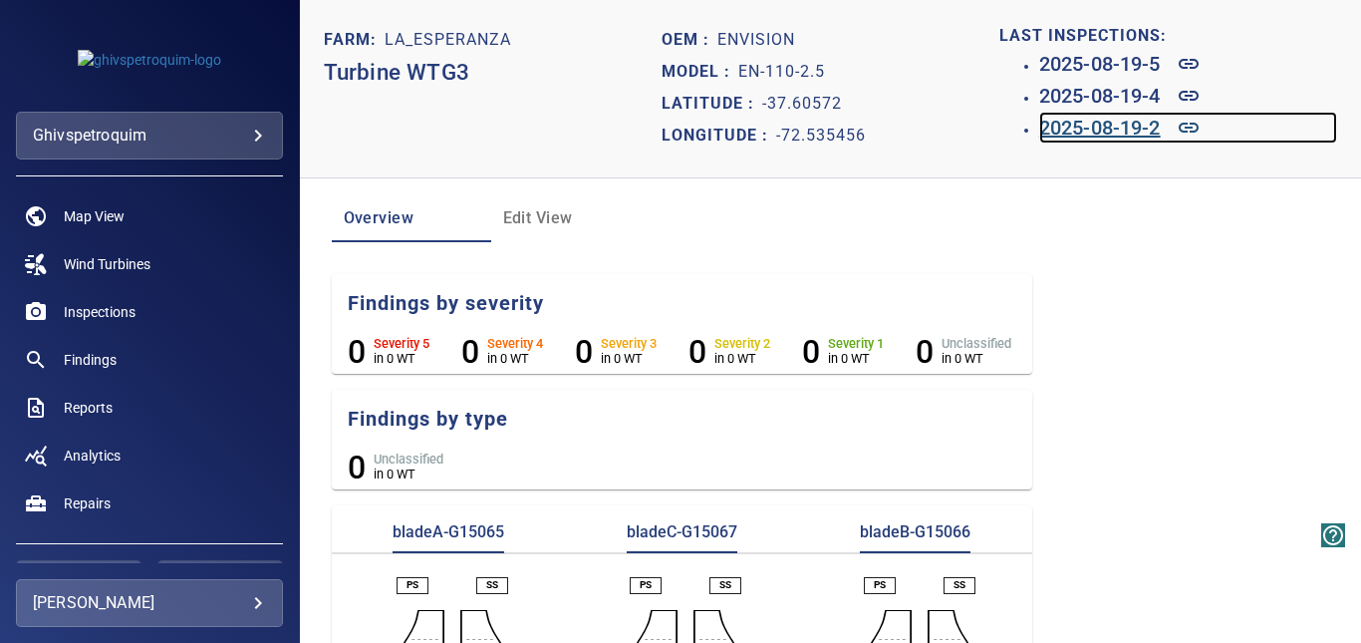
click at [1139, 130] on h6 "2025-08-19-2" at bounding box center [1100, 128] width 122 height 32
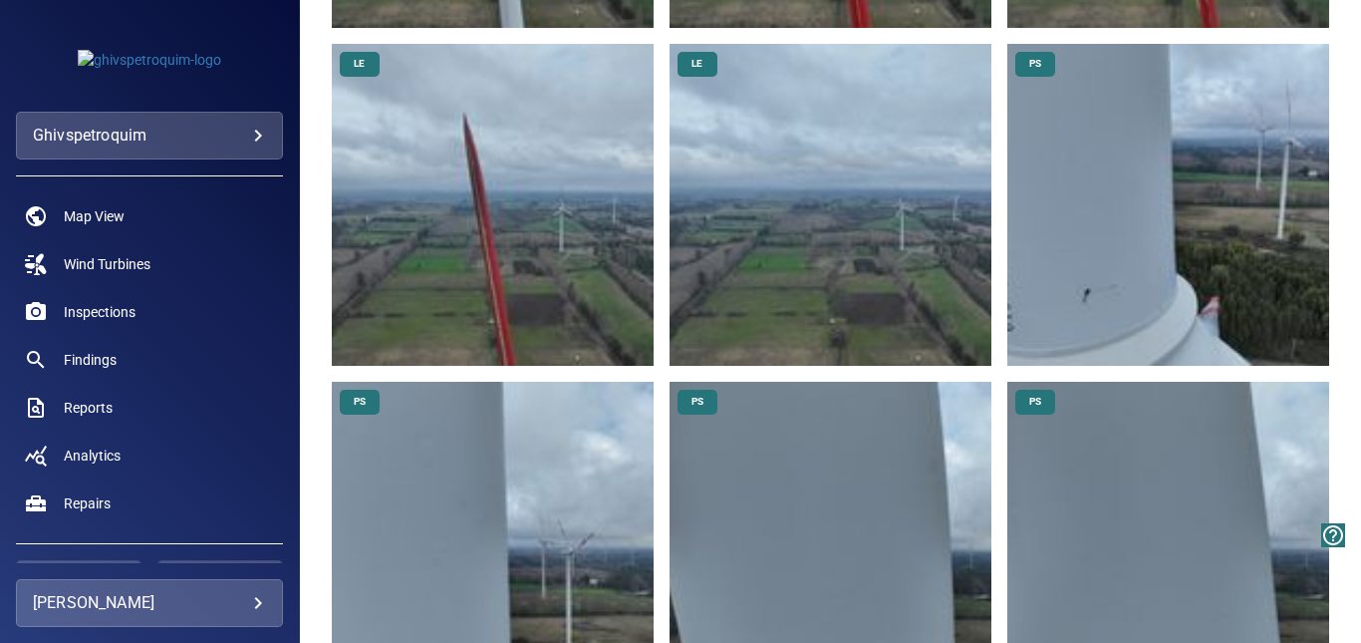
scroll to position [2392, 0]
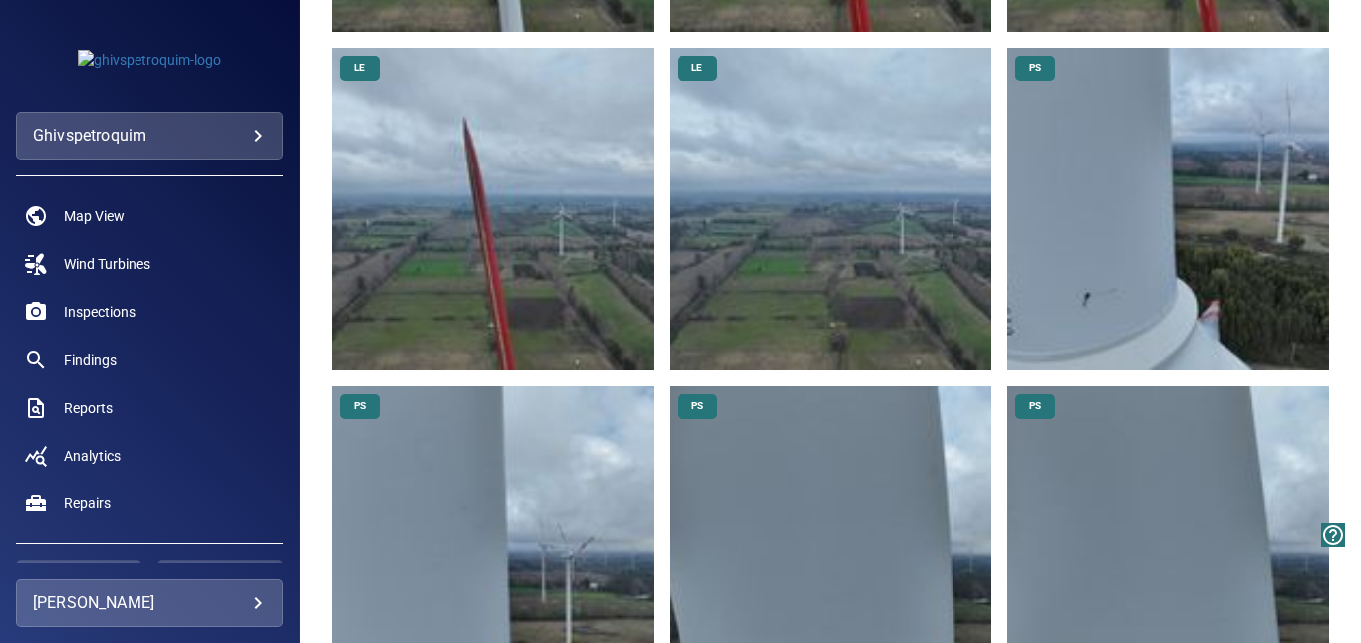
click at [556, 244] on img at bounding box center [493, 209] width 322 height 322
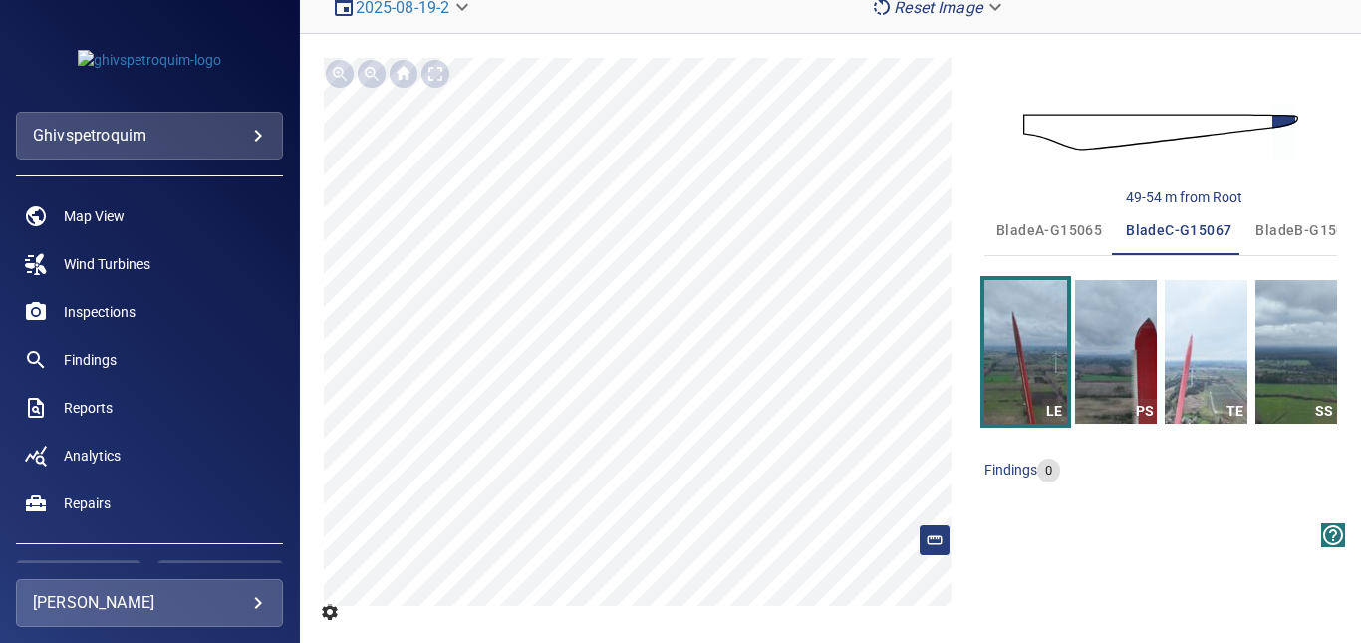
scroll to position [192, 0]
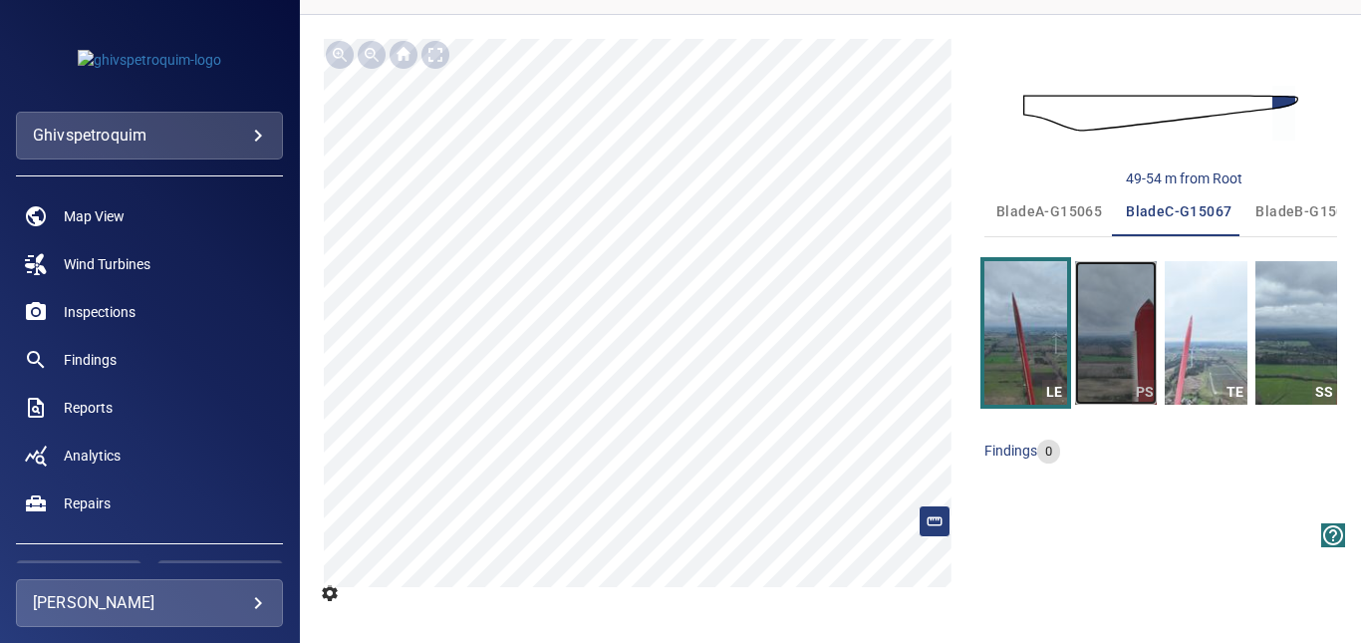
click at [1117, 364] on img "button" at bounding box center [1116, 333] width 82 height 144
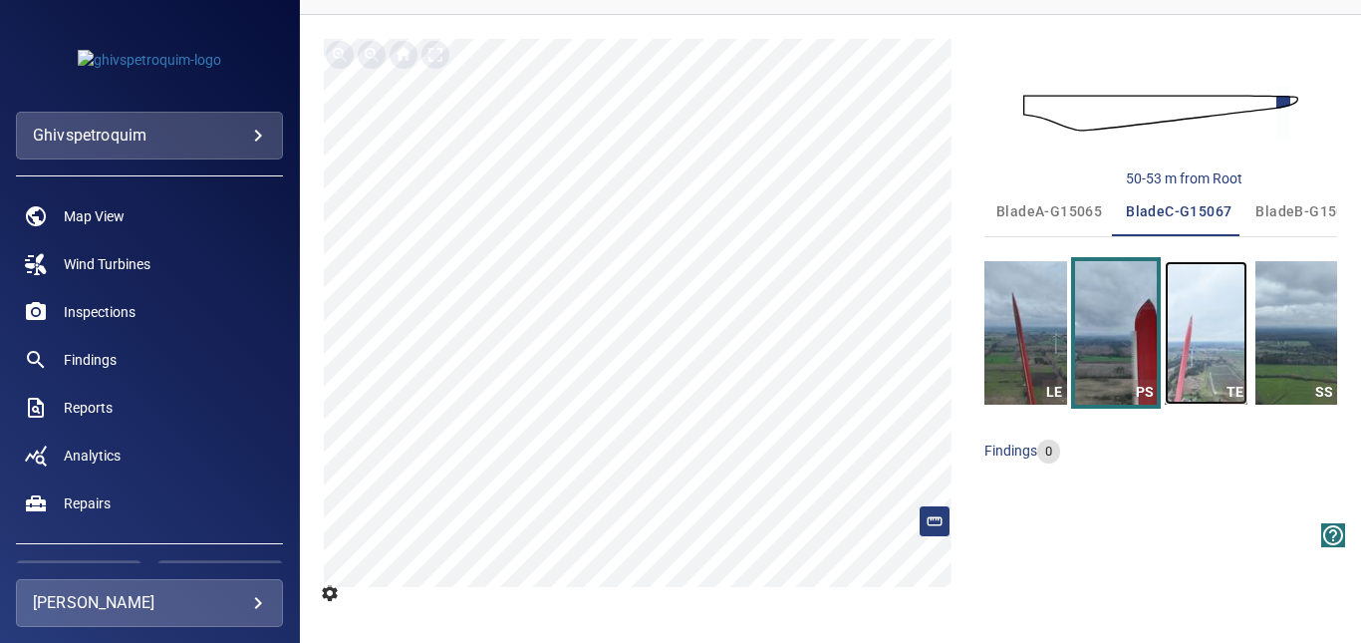
click at [1192, 369] on img "button" at bounding box center [1206, 333] width 82 height 144
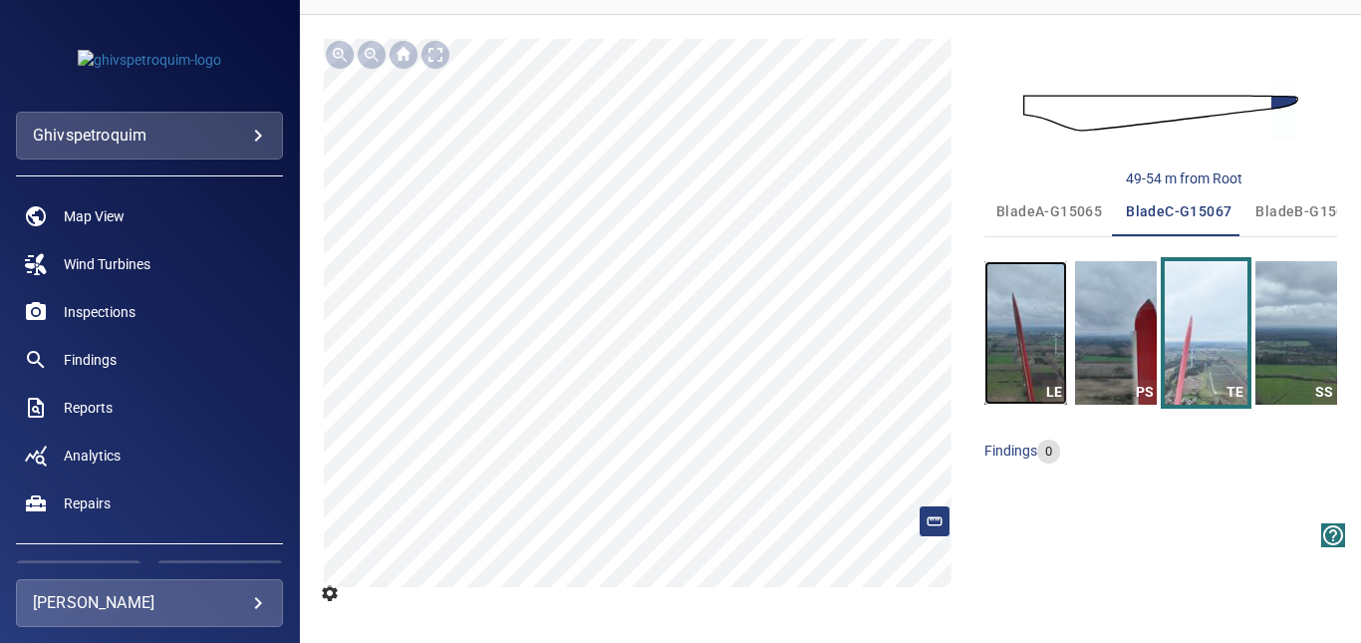
click at [1020, 362] on img "button" at bounding box center [1026, 333] width 82 height 144
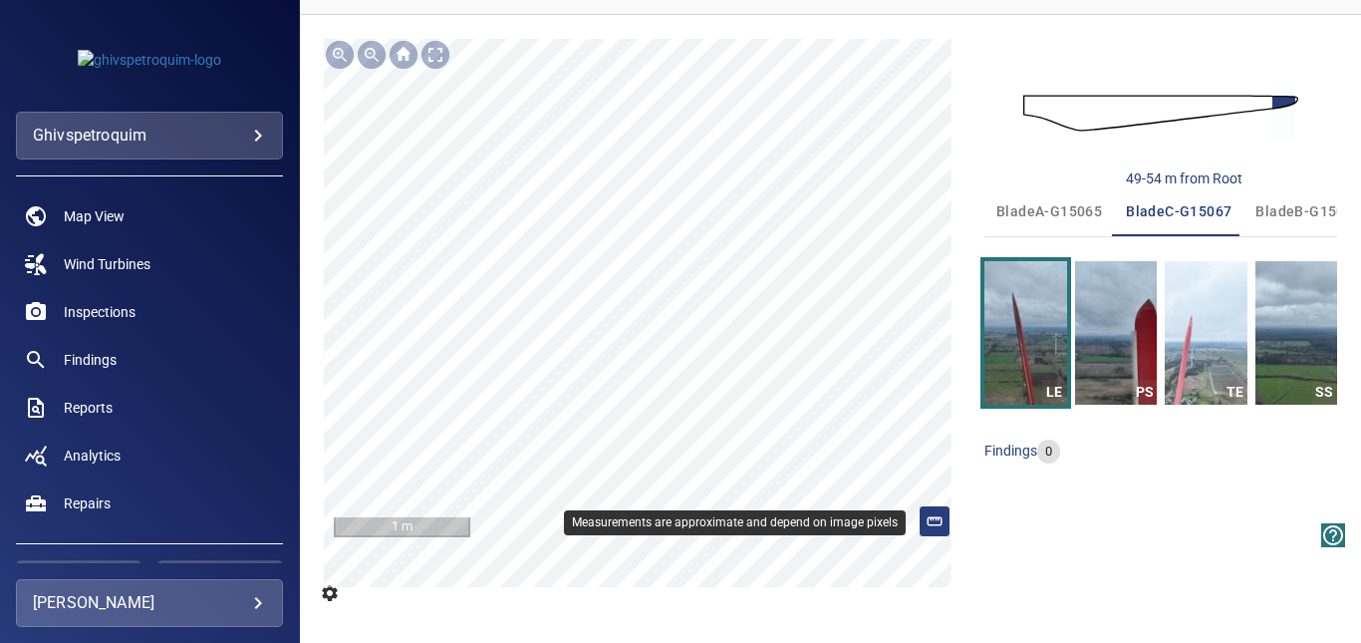
click at [928, 524] on rect at bounding box center [935, 521] width 14 height 8
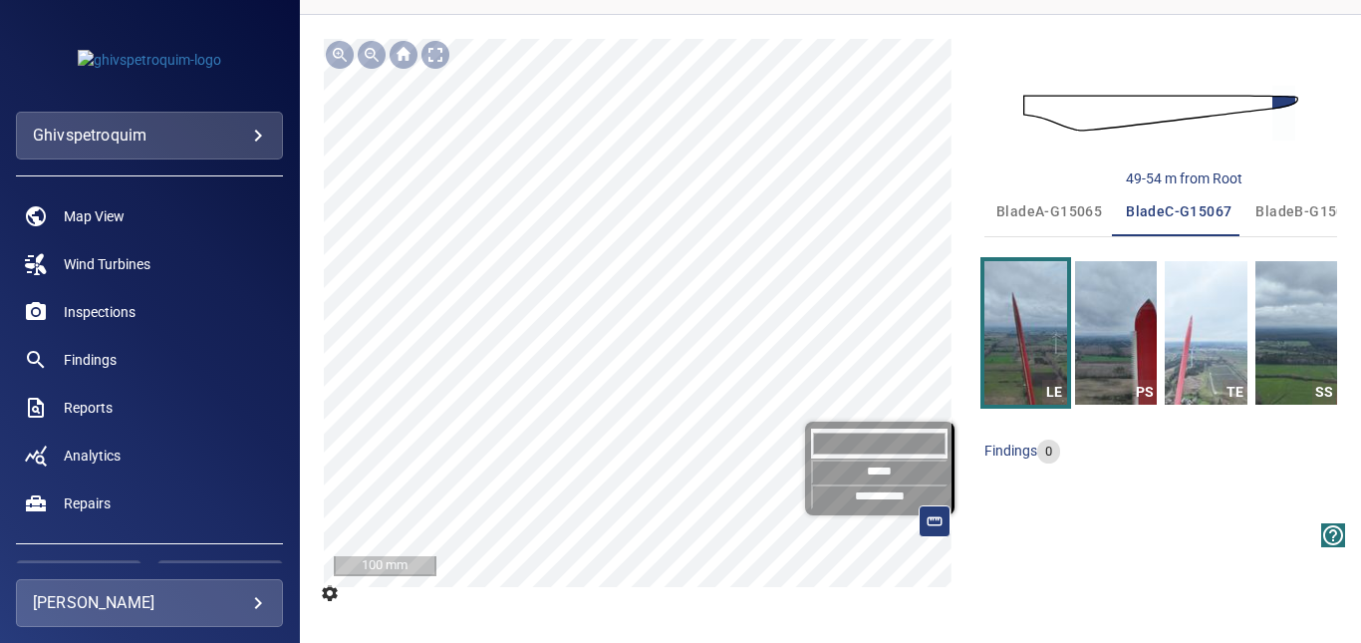
click at [567, 622] on div "**********" at bounding box center [830, 329] width 1061 height 628
click at [688, 600] on div "**********" at bounding box center [643, 329] width 638 height 580
click at [860, 496] on input "**********" at bounding box center [879, 496] width 137 height 25
click at [1306, 347] on img "button" at bounding box center [1297, 333] width 82 height 144
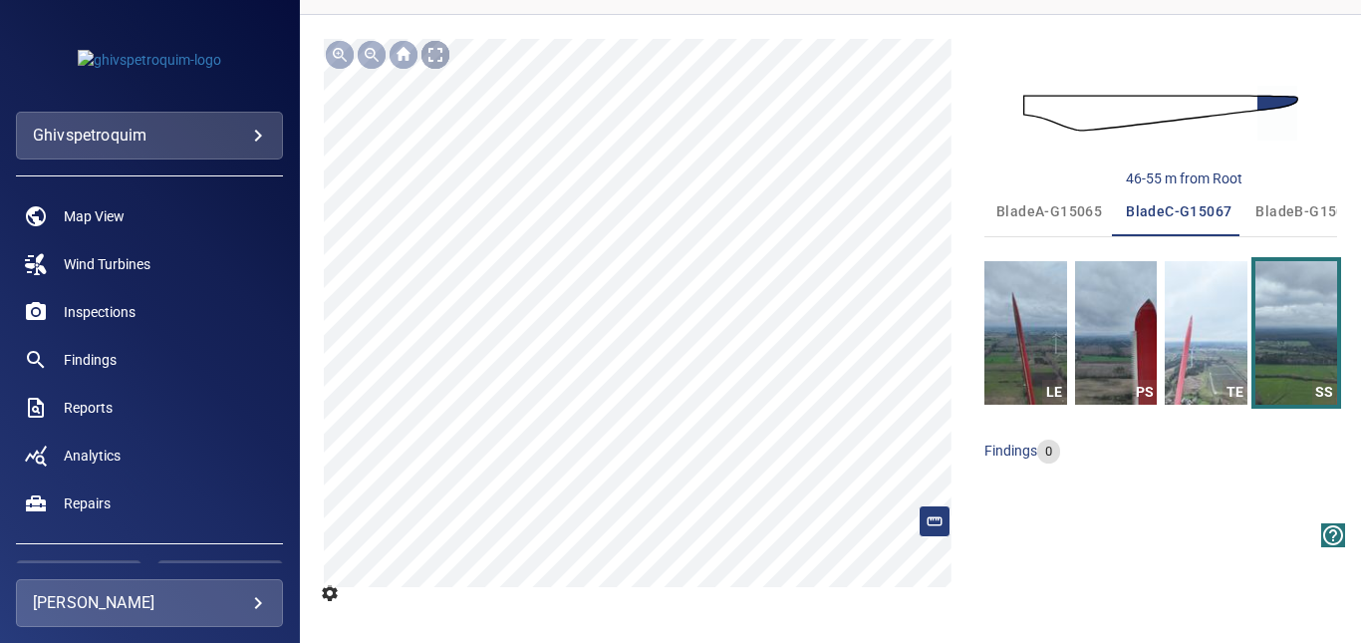
click at [439, 62] on div at bounding box center [436, 55] width 32 height 32
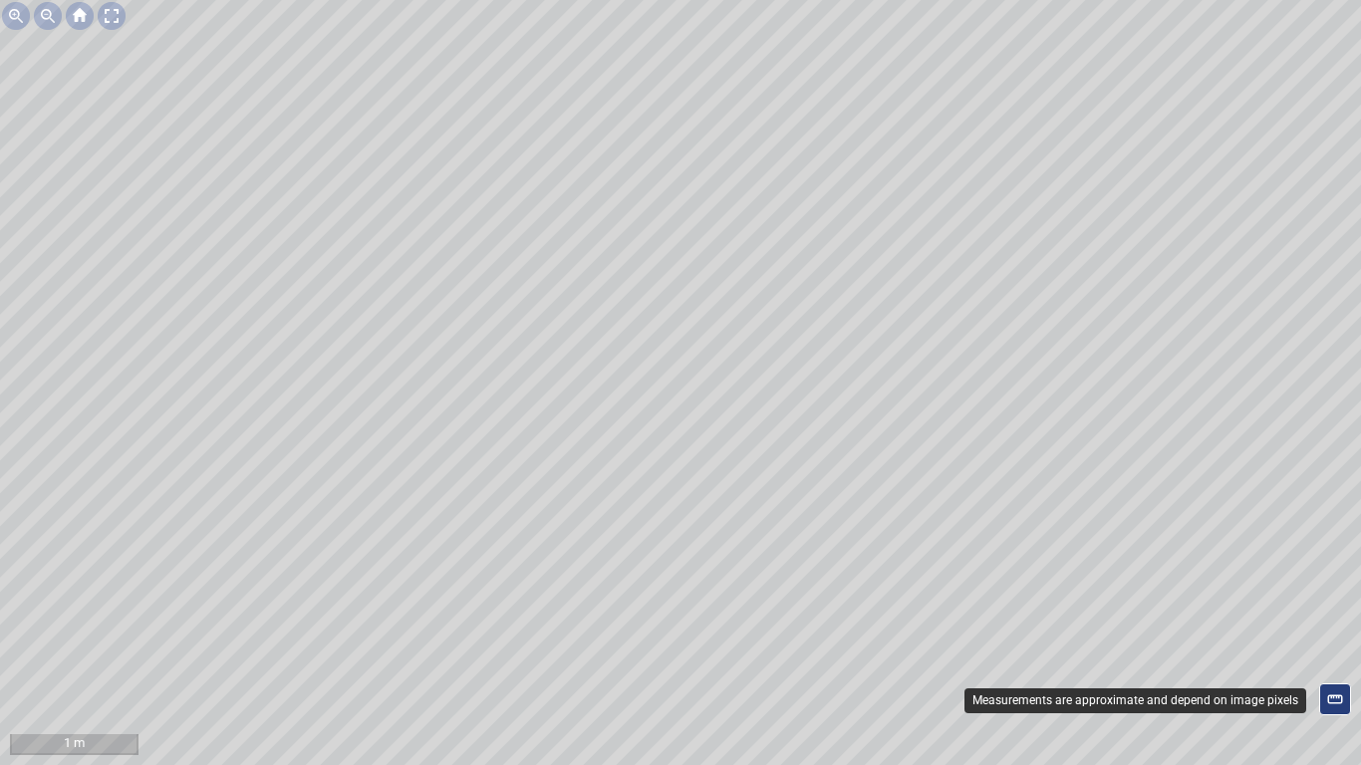
click at [1332, 642] on icon at bounding box center [1335, 700] width 18 height 18
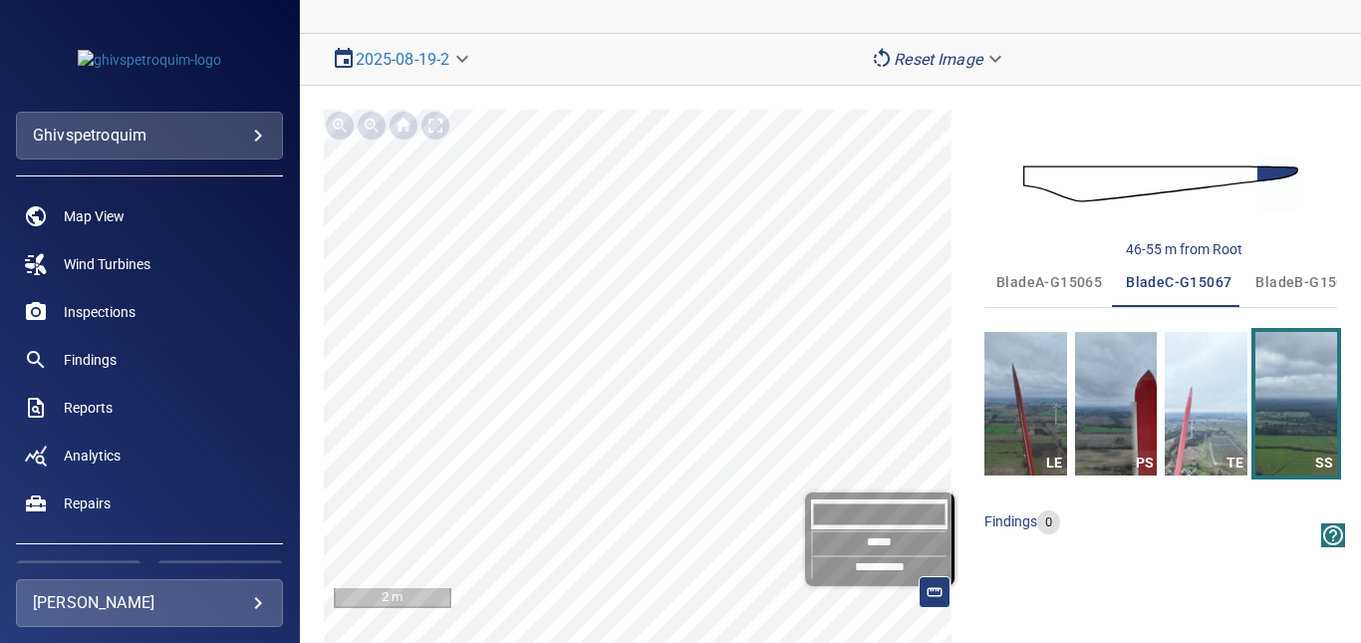
scroll to position [192, 0]
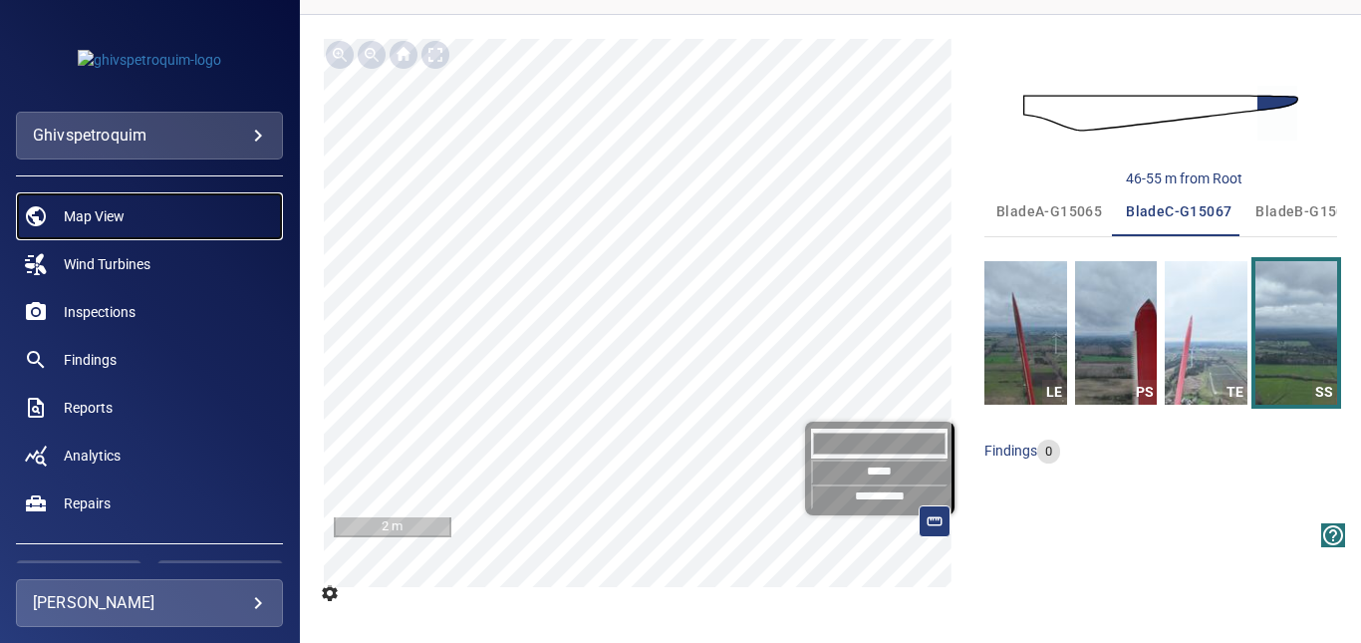
click at [125, 206] on span "Map View" at bounding box center [94, 216] width 61 height 20
